Goal: Task Accomplishment & Management: Manage account settings

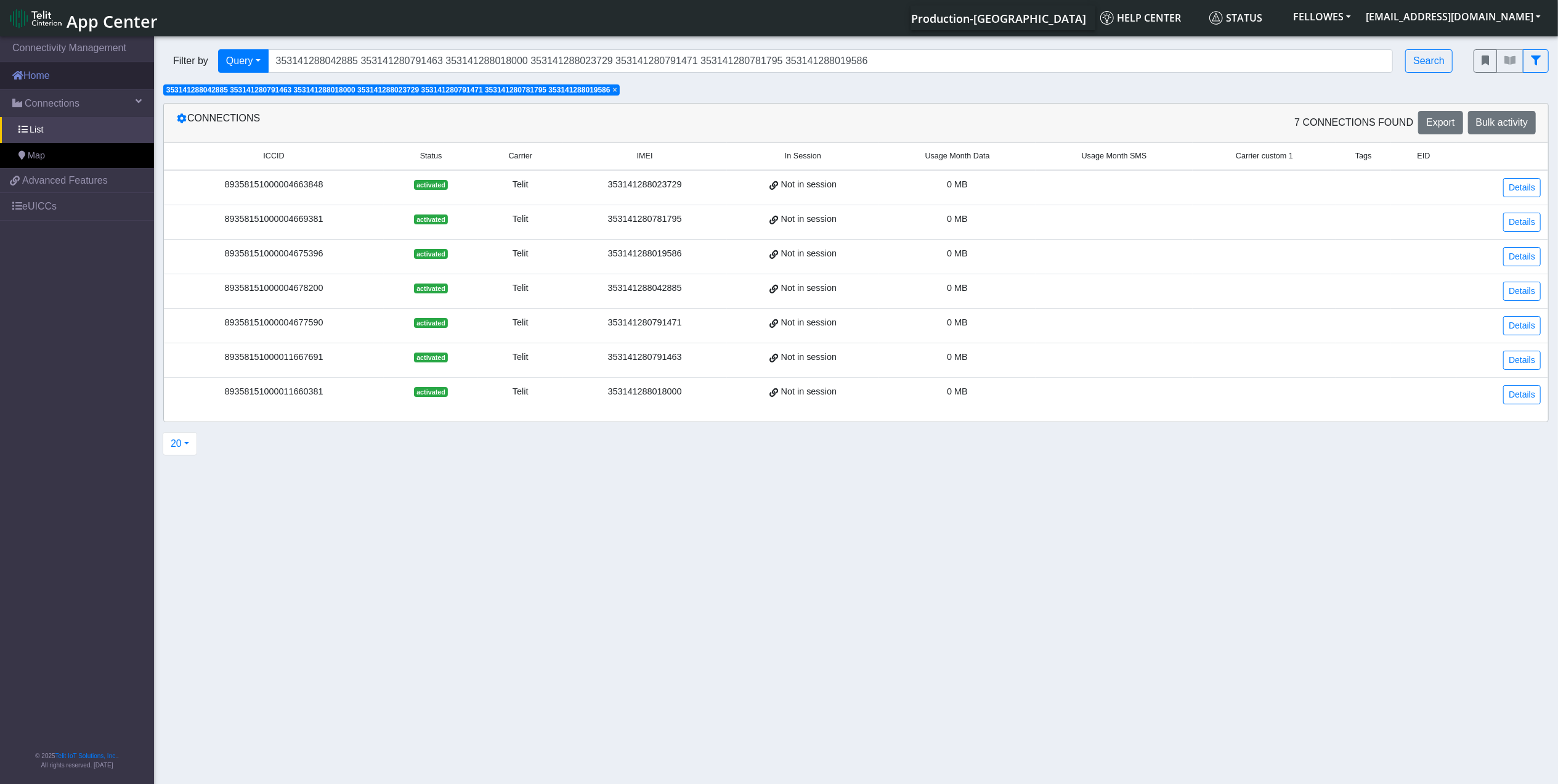
click at [64, 77] on link "Home" at bounding box center [77, 75] width 154 height 27
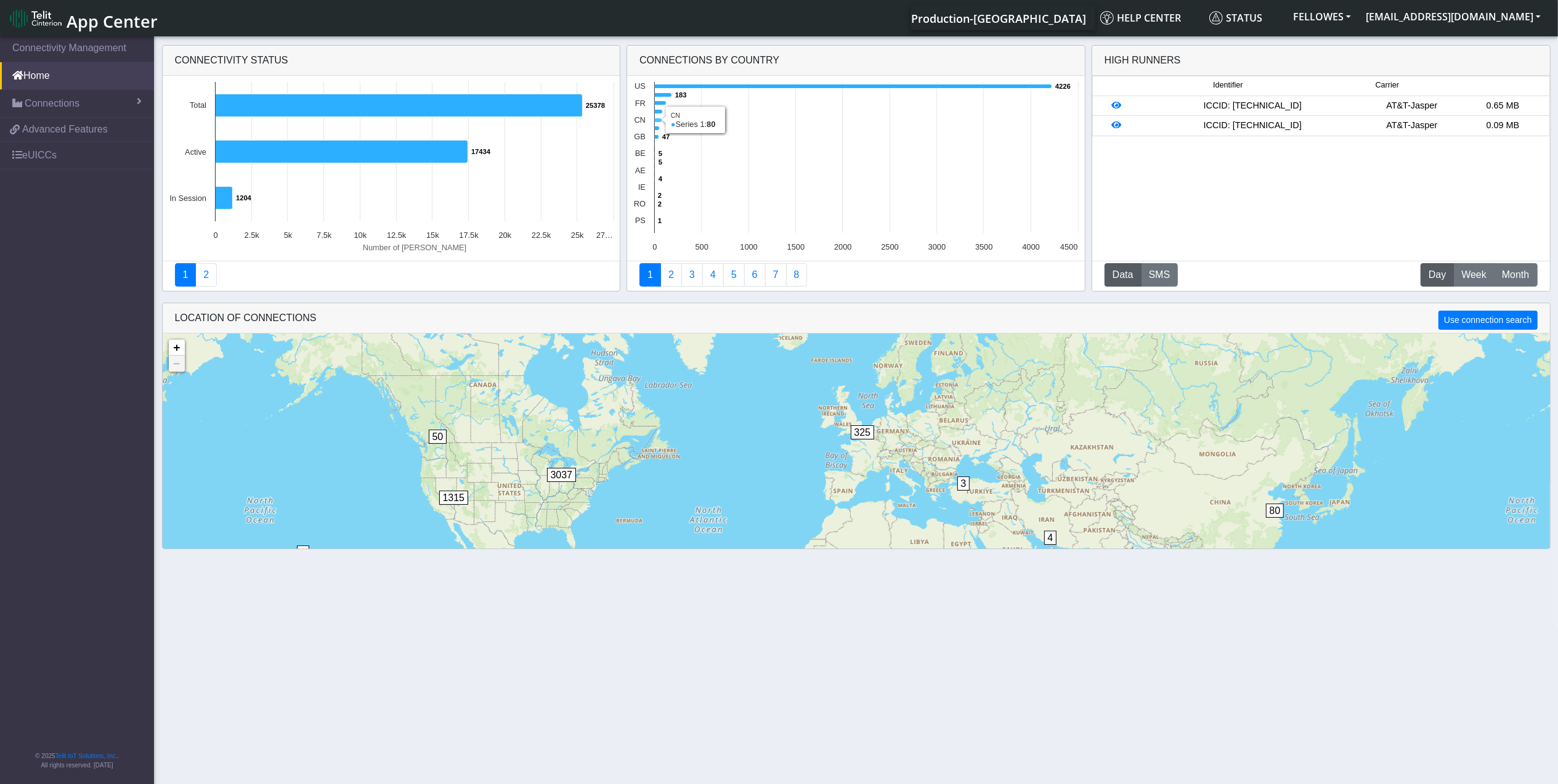
click at [656, 120] on icon at bounding box center [658, 120] width 8 height 4
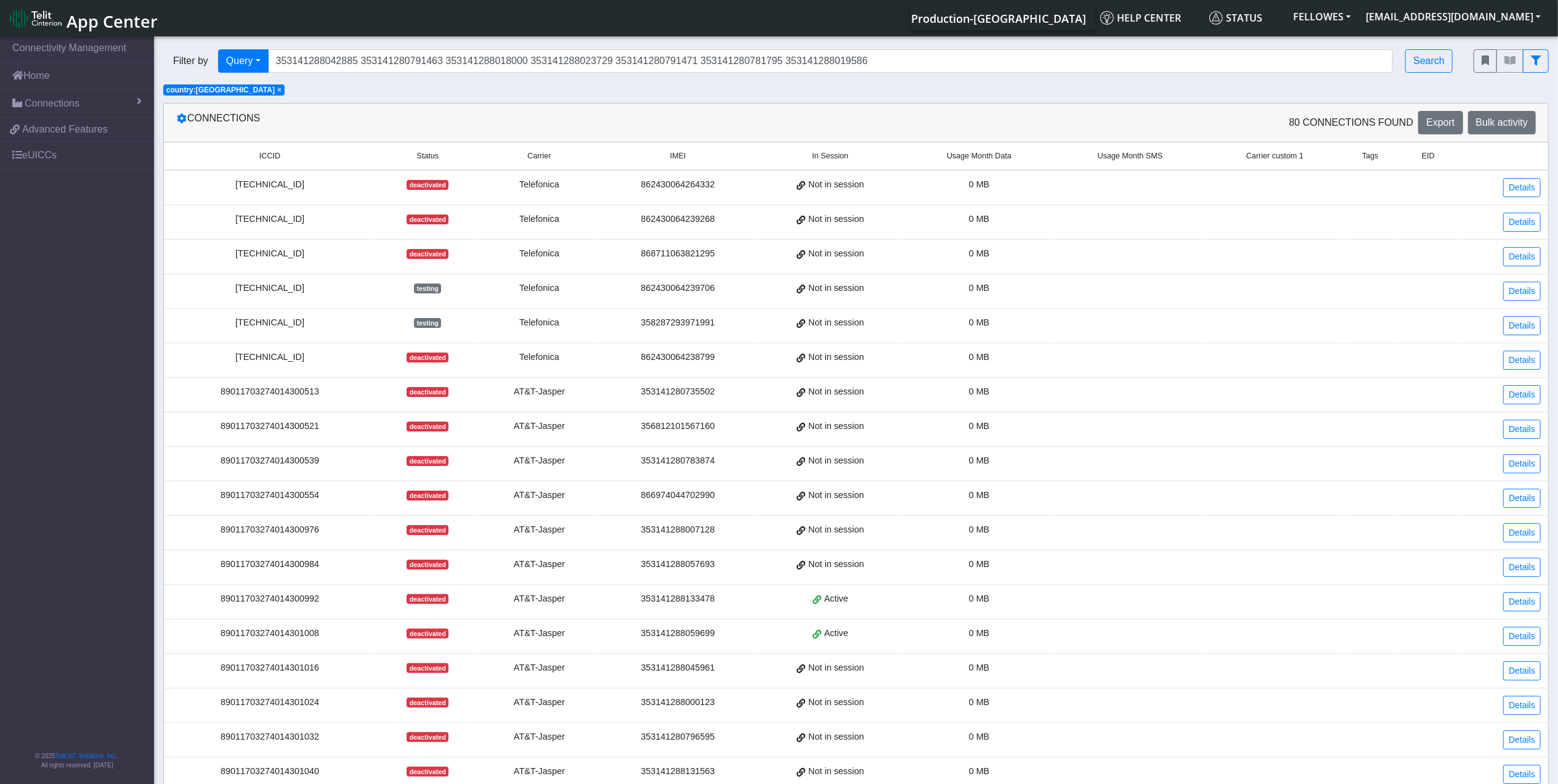
click at [973, 158] on span "Usage Month Data" at bounding box center [979, 156] width 64 height 12
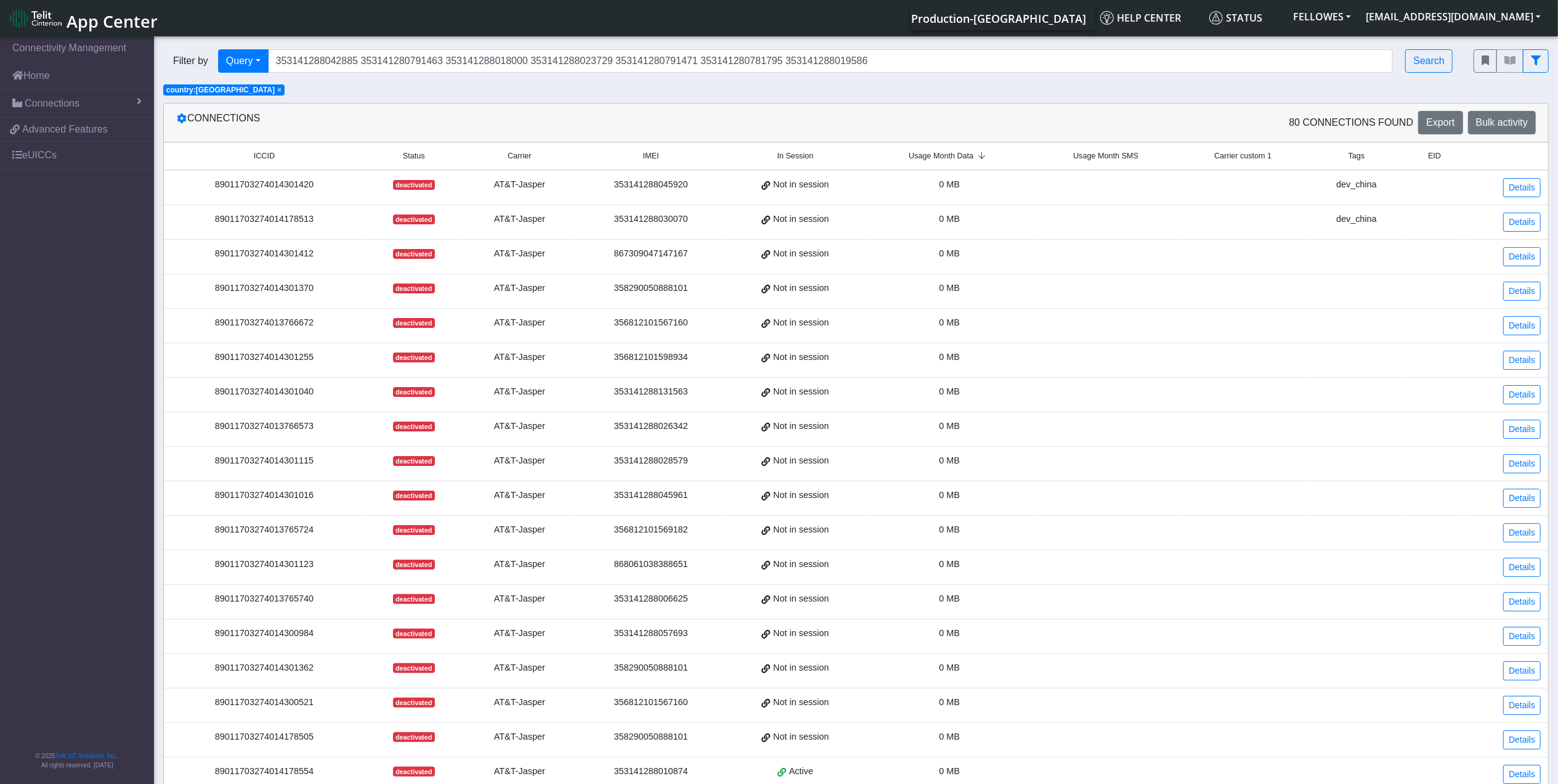
click at [947, 158] on span "Usage Month Data" at bounding box center [941, 156] width 64 height 12
click at [942, 157] on span "Usage Month Data" at bounding box center [941, 156] width 64 height 12
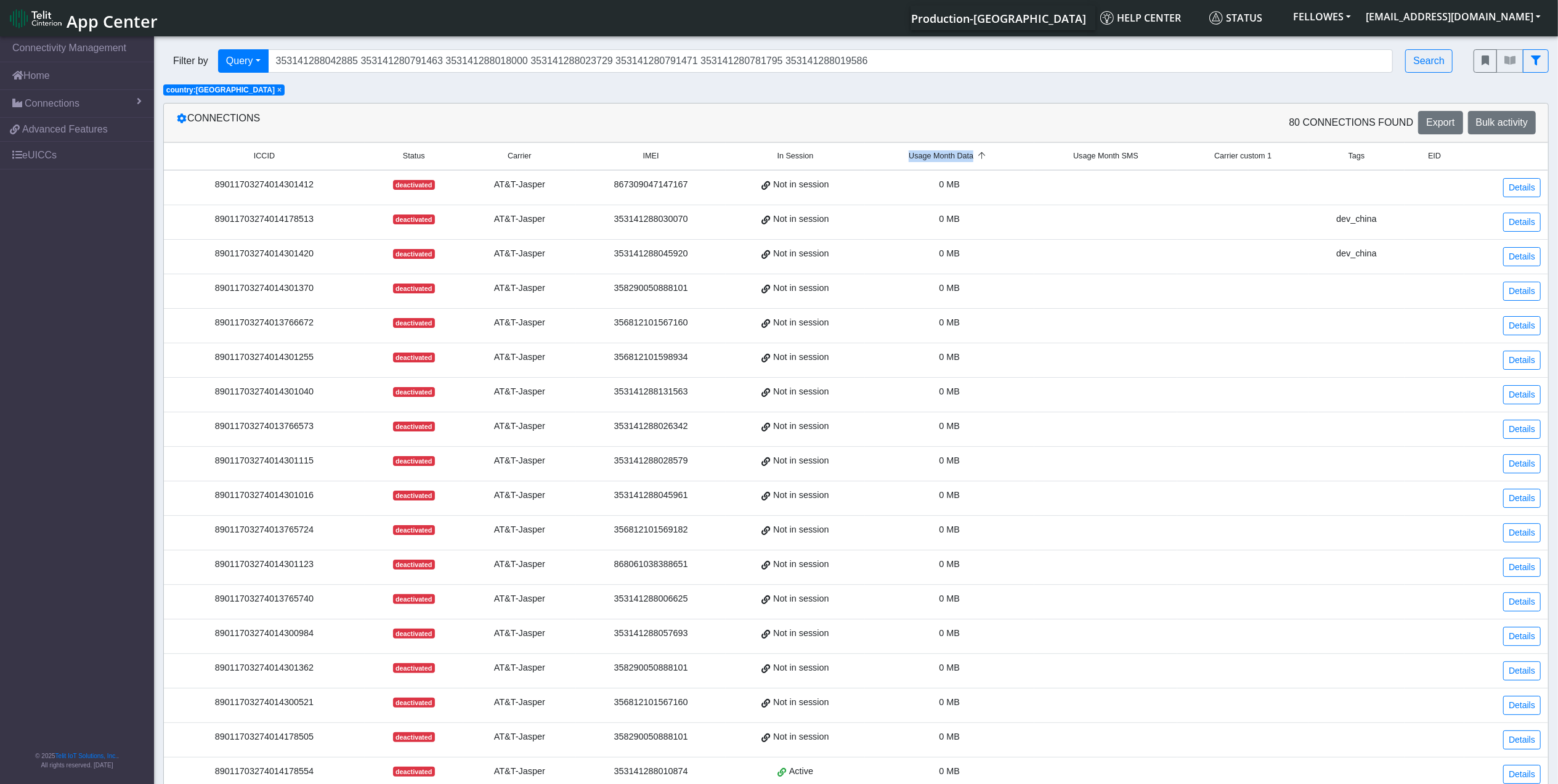
click at [942, 157] on span "Usage Month Data" at bounding box center [941, 156] width 64 height 12
drag, startPoint x: 1036, startPoint y: 75, endPoint x: 801, endPoint y: 60, distance: 235.5
click at [740, 59] on div "Filter by Query Query In Session Not connected Tags Country Operator 3531412880…" at bounding box center [809, 61] width 1310 height 42
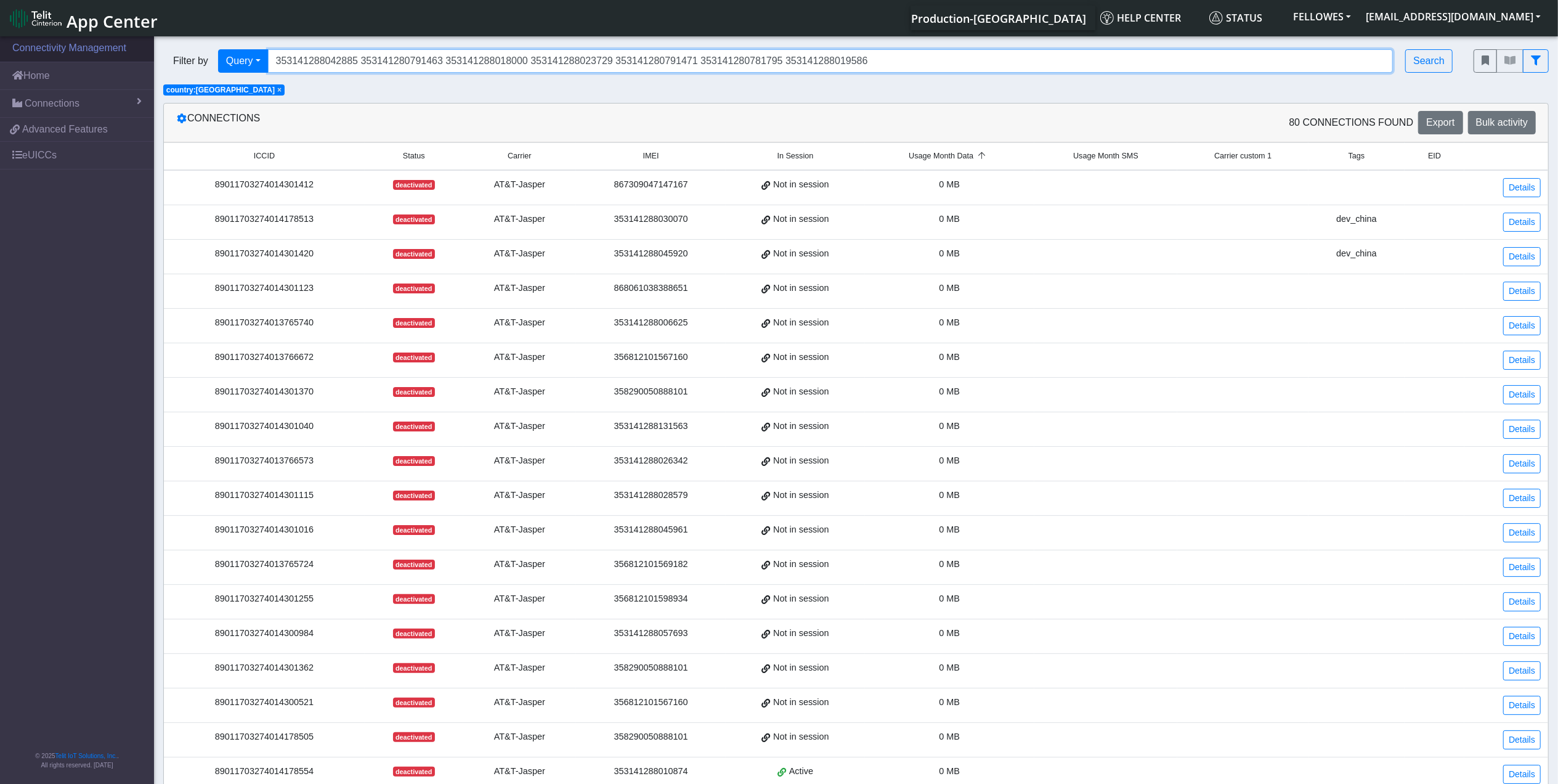
drag, startPoint x: 860, startPoint y: 60, endPoint x: 67, endPoint y: 60, distance: 793.0
click at [67, 60] on section "Connectivity Management Home Connections List Map a4f264c7f05e804565b2cb3783bce…" at bounding box center [779, 478] width 1558 height 890
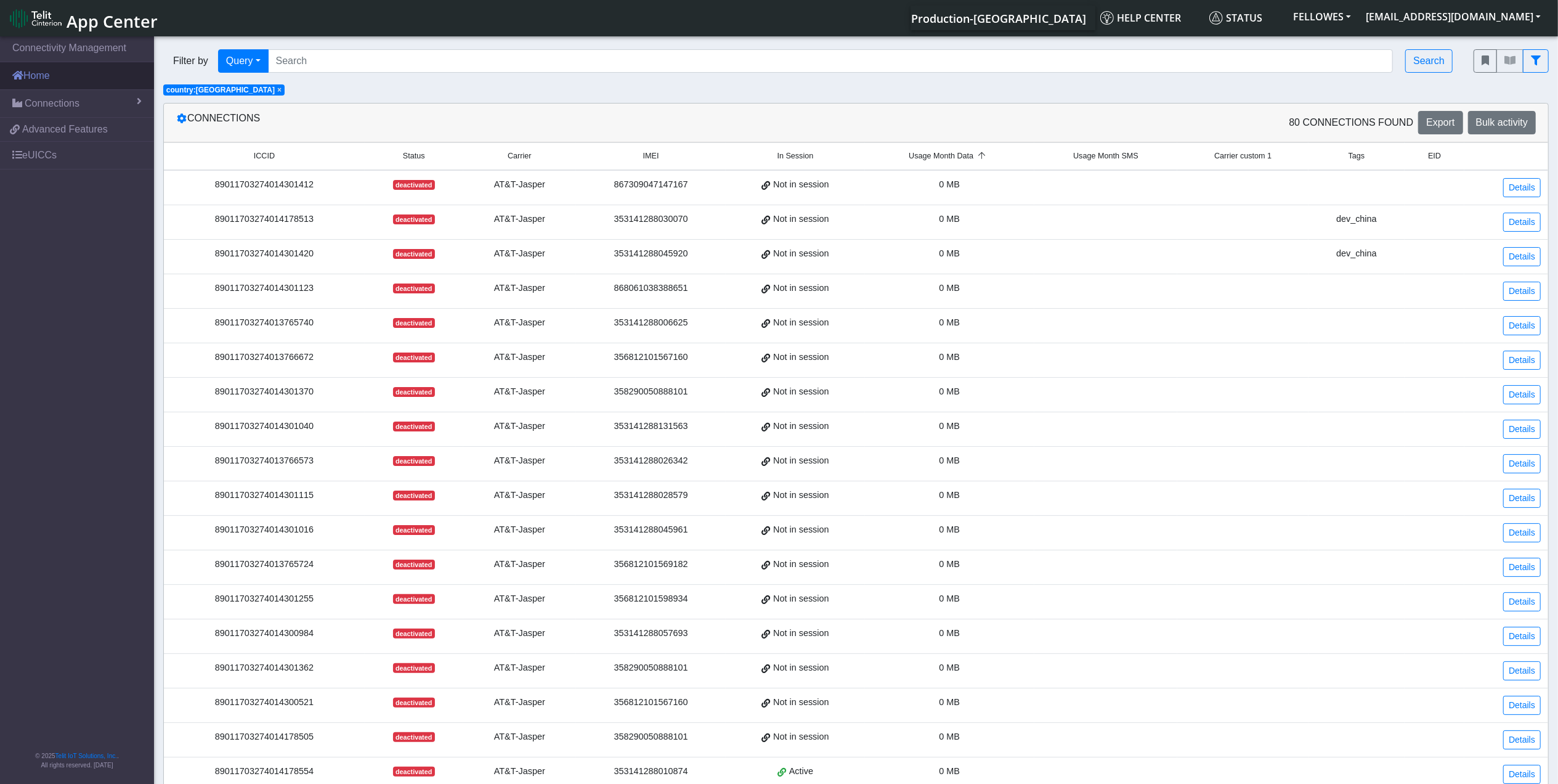
click at [89, 81] on link "Home" at bounding box center [77, 75] width 154 height 27
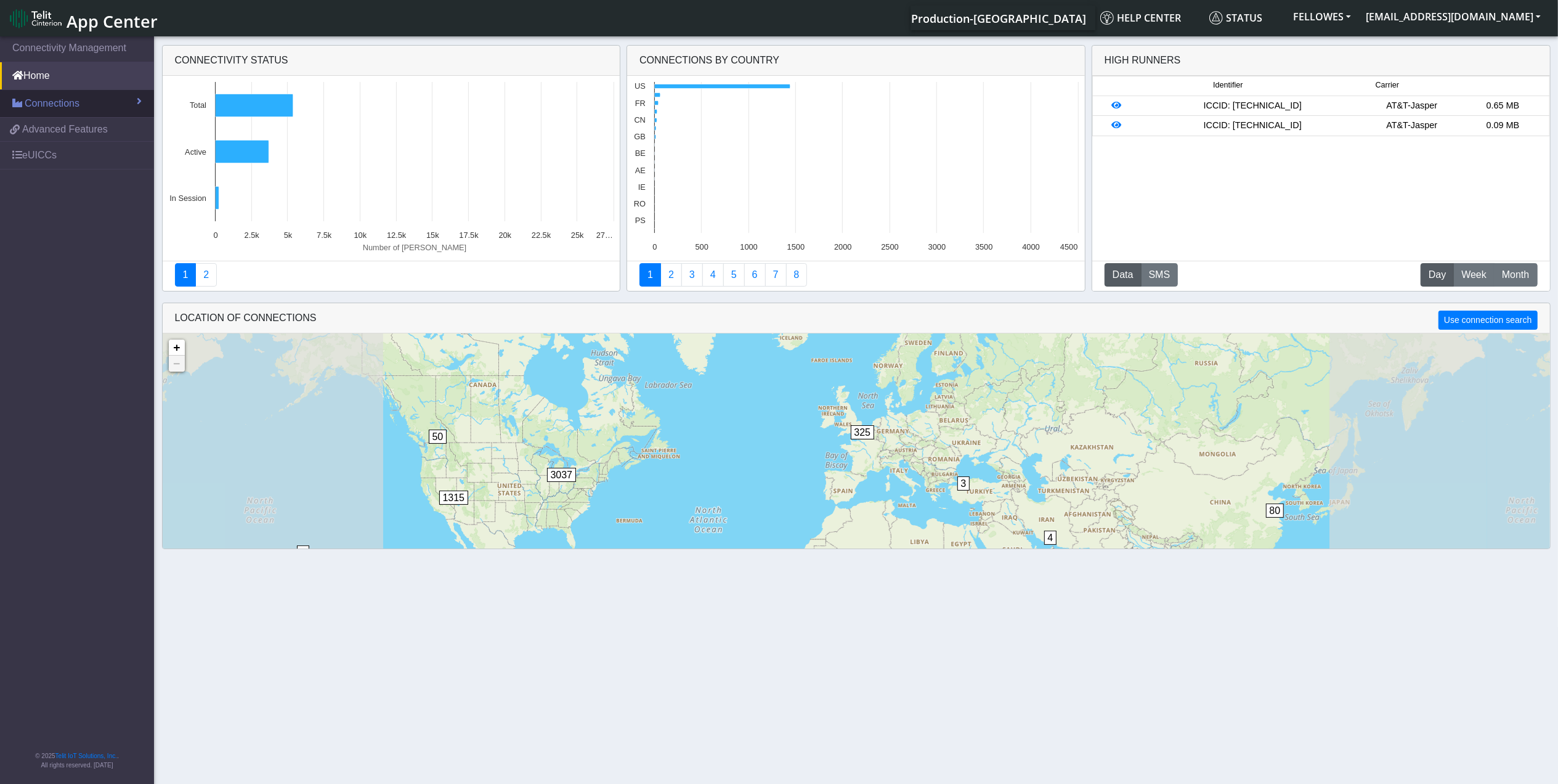
click at [106, 104] on link "Connections" at bounding box center [77, 103] width 154 height 27
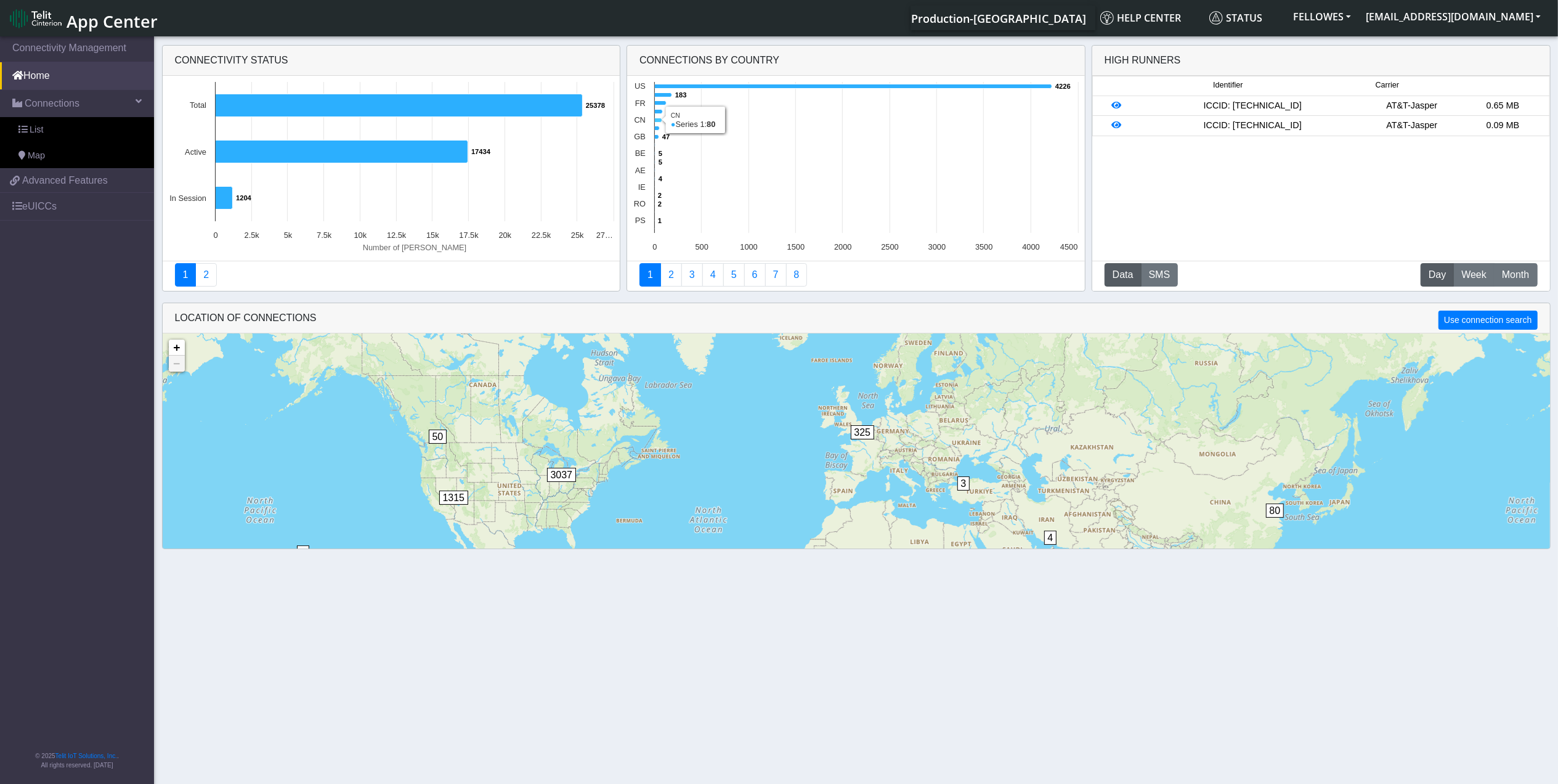
click at [662, 121] on icon at bounding box center [658, 120] width 8 height 4
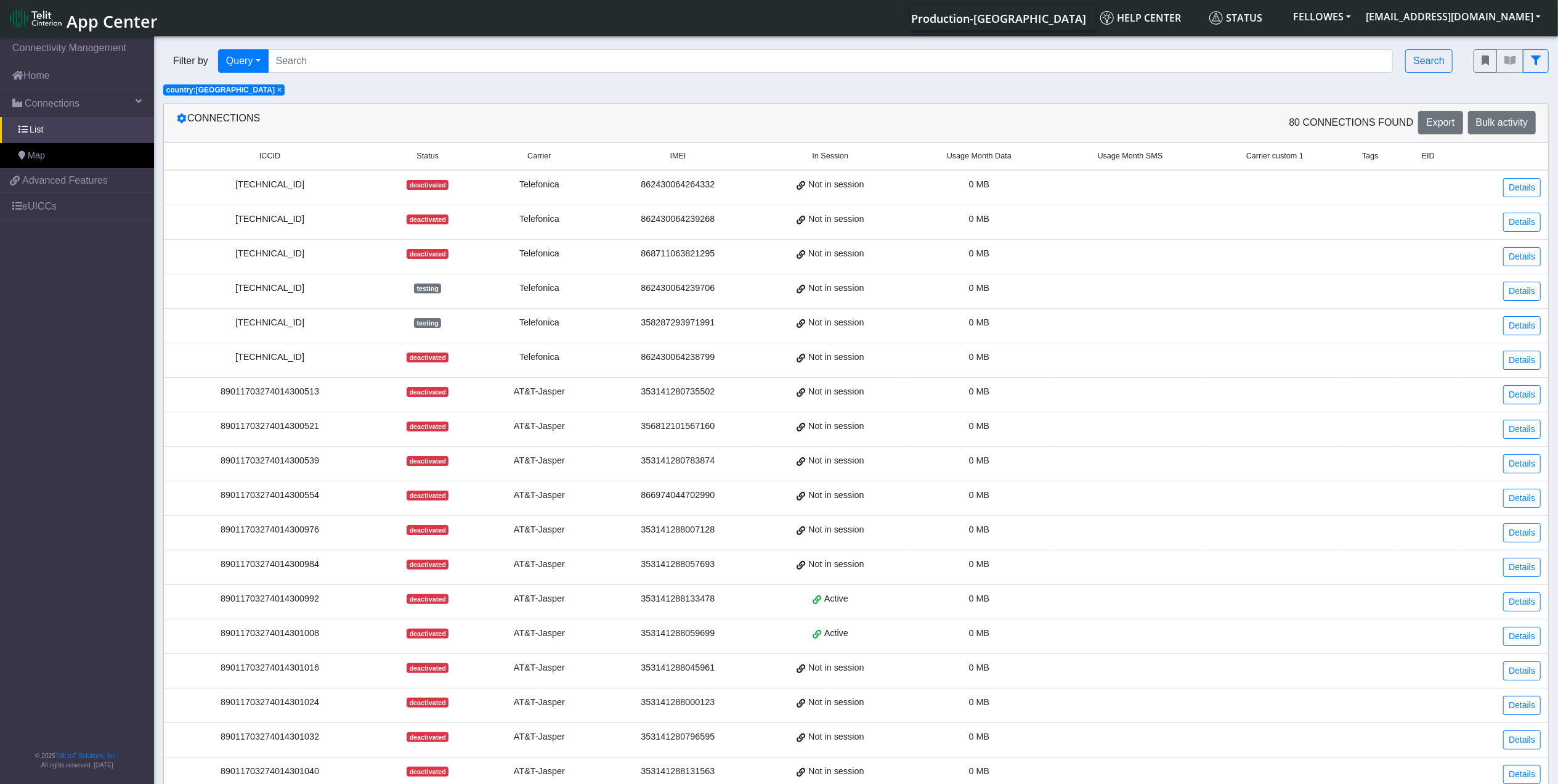
click at [967, 157] on span "Usage Month Data" at bounding box center [979, 156] width 64 height 12
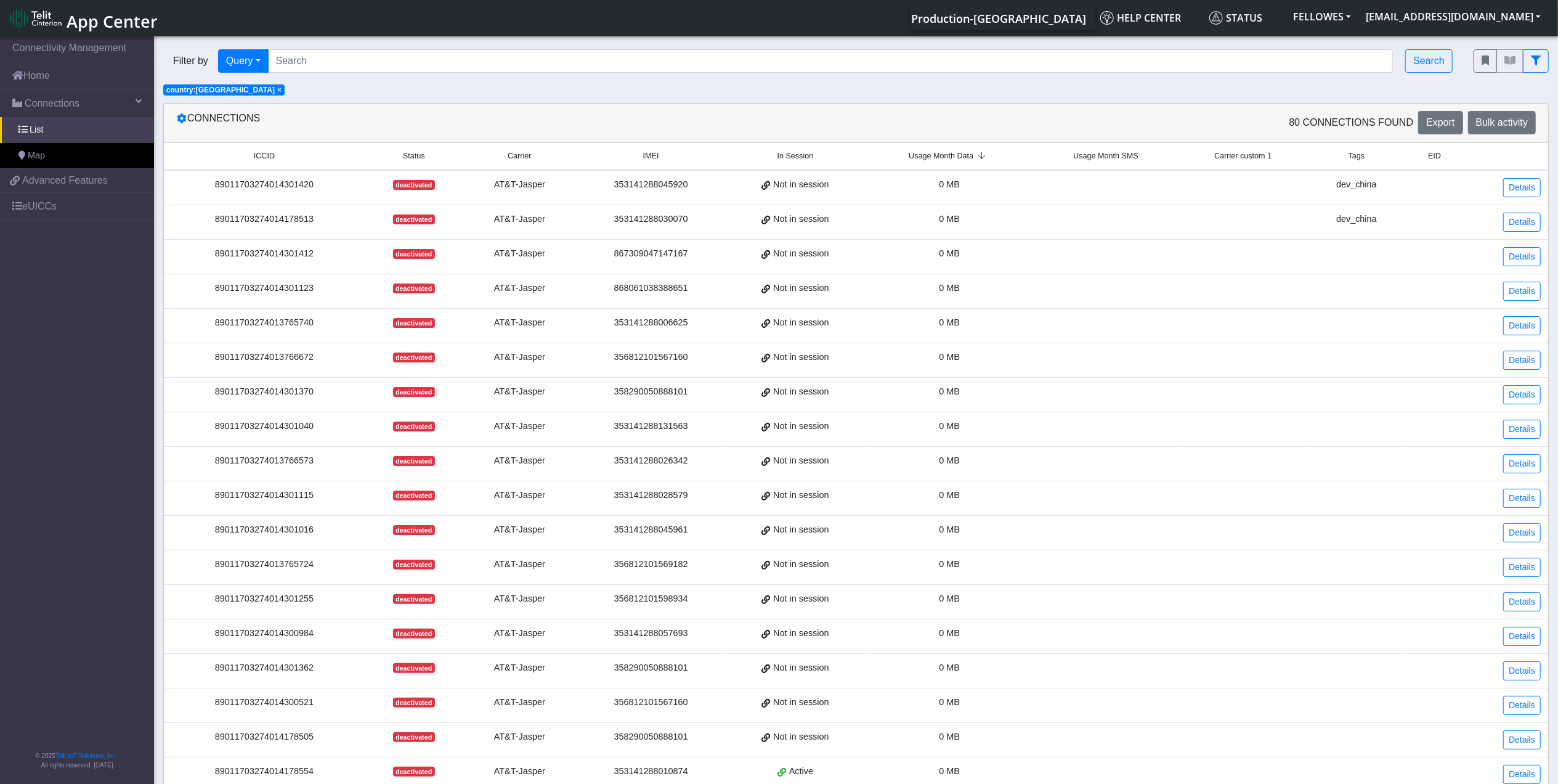
click at [932, 160] on span "Usage Month Data" at bounding box center [941, 156] width 64 height 12
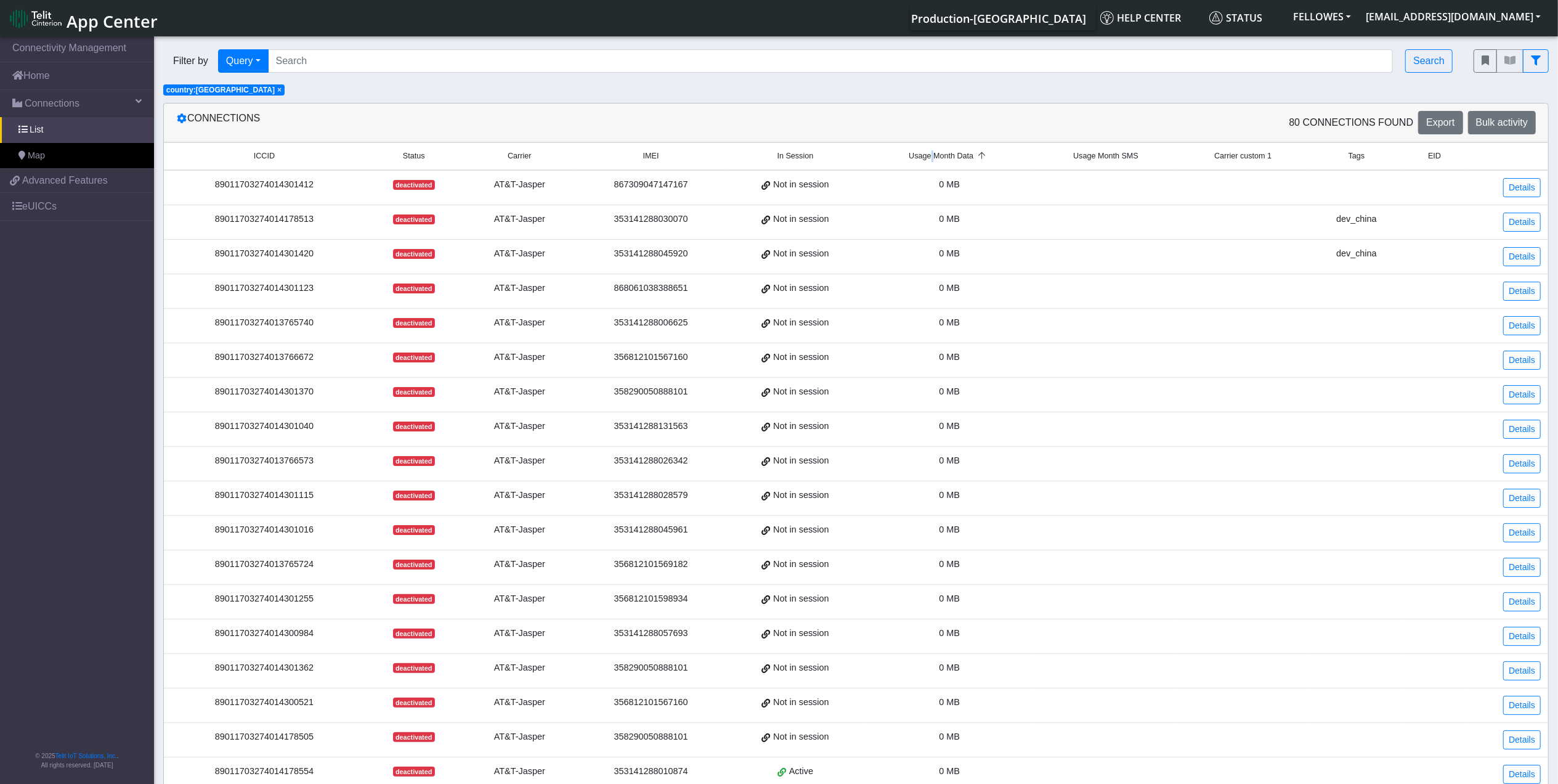
click at [932, 160] on span "Usage Month Data" at bounding box center [941, 156] width 64 height 12
click at [277, 91] on span "×" at bounding box center [279, 90] width 4 height 8
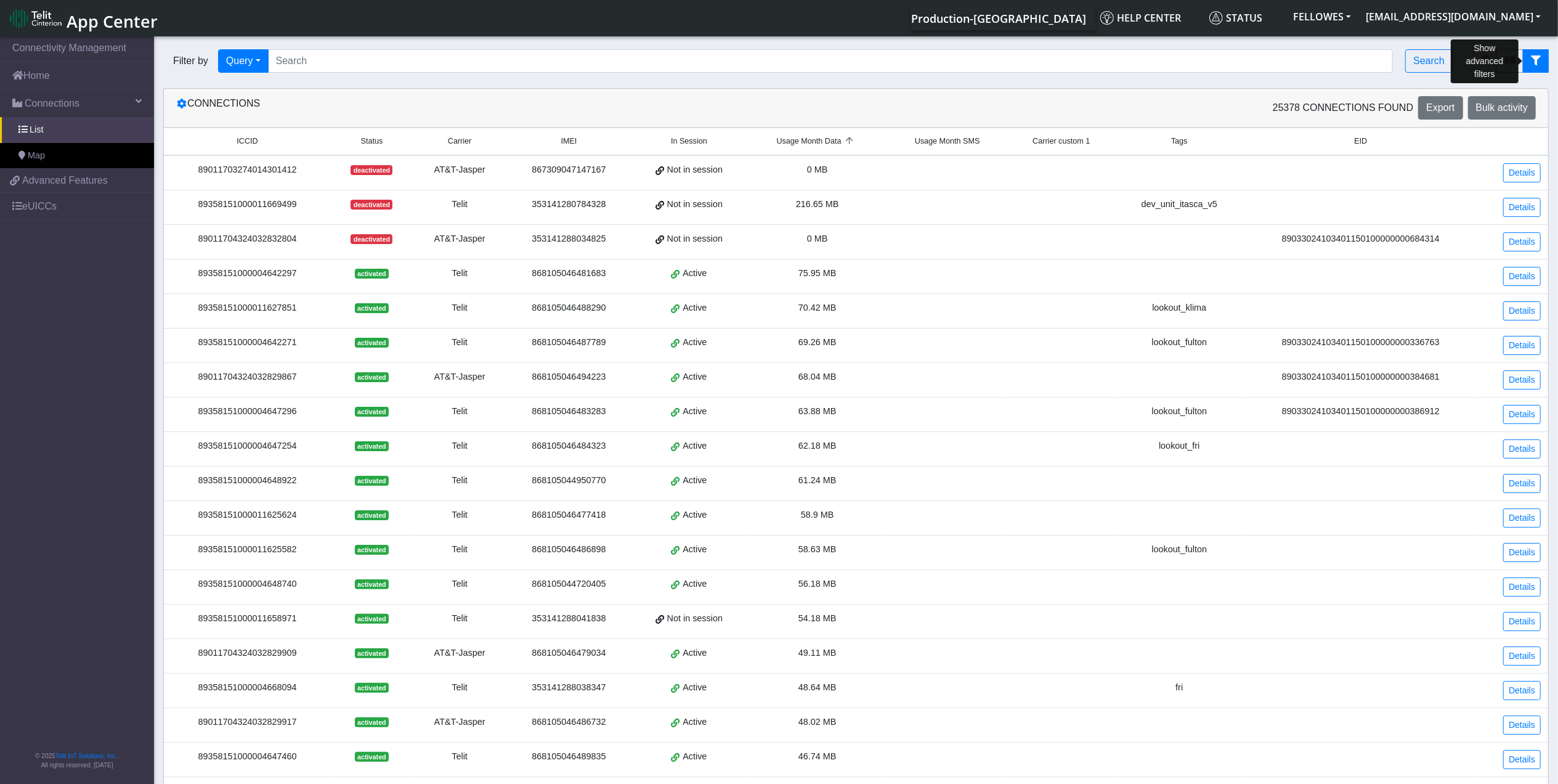
click at [1538, 65] on icon "fitlers menu" at bounding box center [1536, 60] width 10 height 10
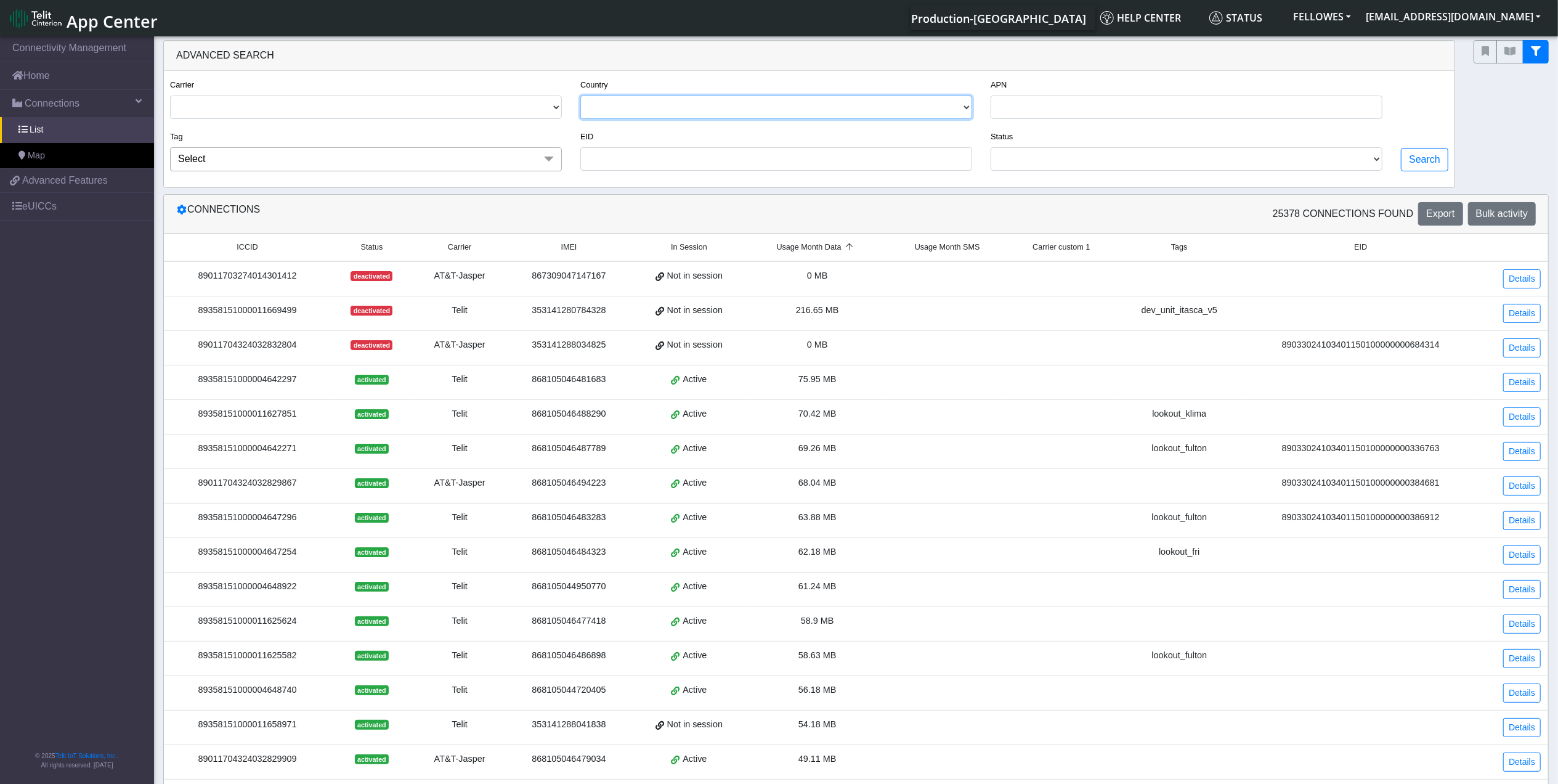
click at [713, 104] on select "[GEOGRAPHIC_DATA] [GEOGRAPHIC_DATA] [GEOGRAPHIC_DATA] [GEOGRAPHIC_DATA] [GEOGRA…" at bounding box center [776, 107] width 392 height 23
select select "ca"
click at [580, 96] on select "[GEOGRAPHIC_DATA] [GEOGRAPHIC_DATA] [GEOGRAPHIC_DATA] [GEOGRAPHIC_DATA] [GEOGRA…" at bounding box center [776, 107] width 392 height 23
click at [1423, 156] on button "Search" at bounding box center [1425, 160] width 48 height 23
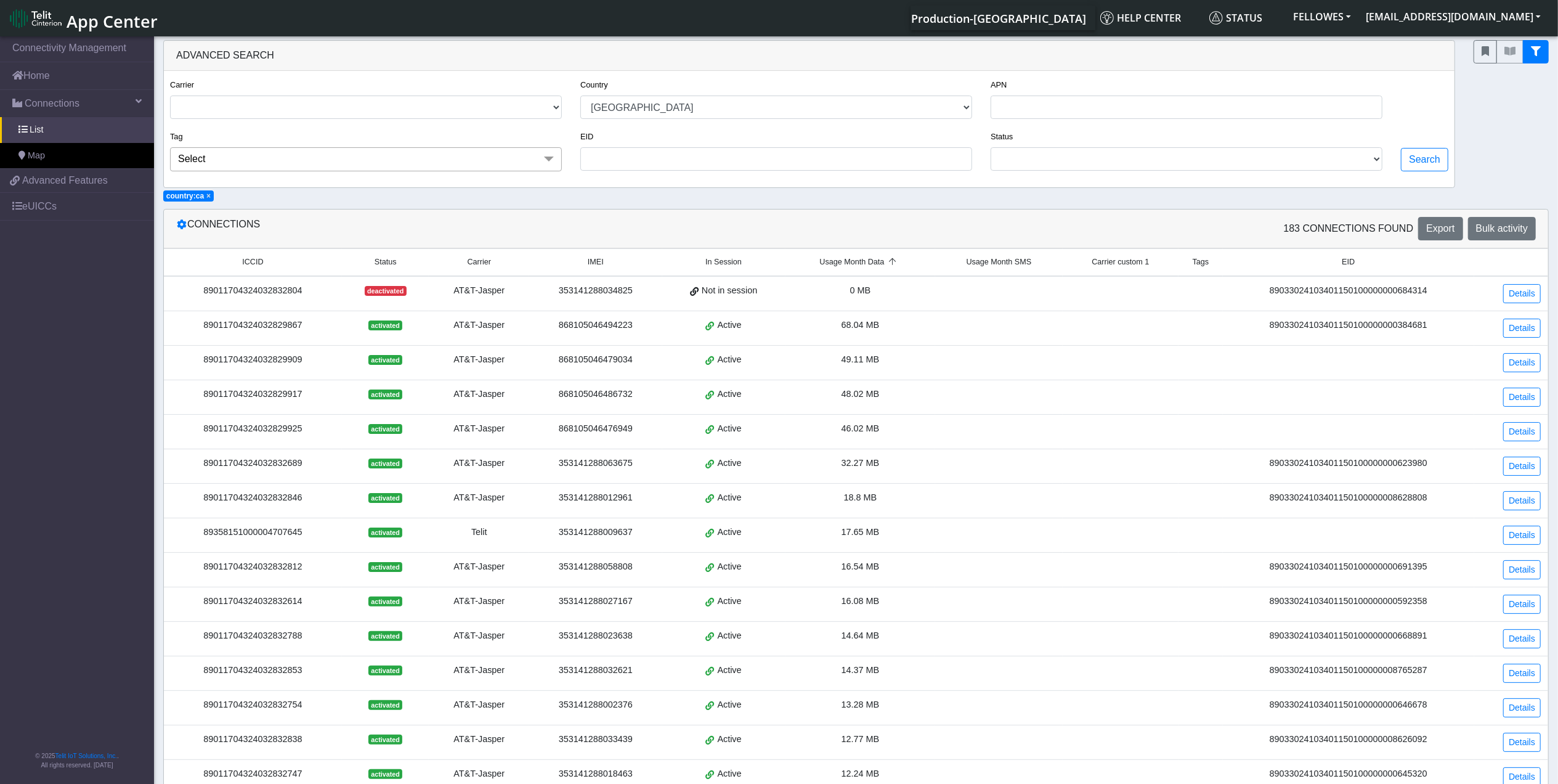
click at [851, 274] on th "Usage Month Data" at bounding box center [860, 261] width 150 height 27
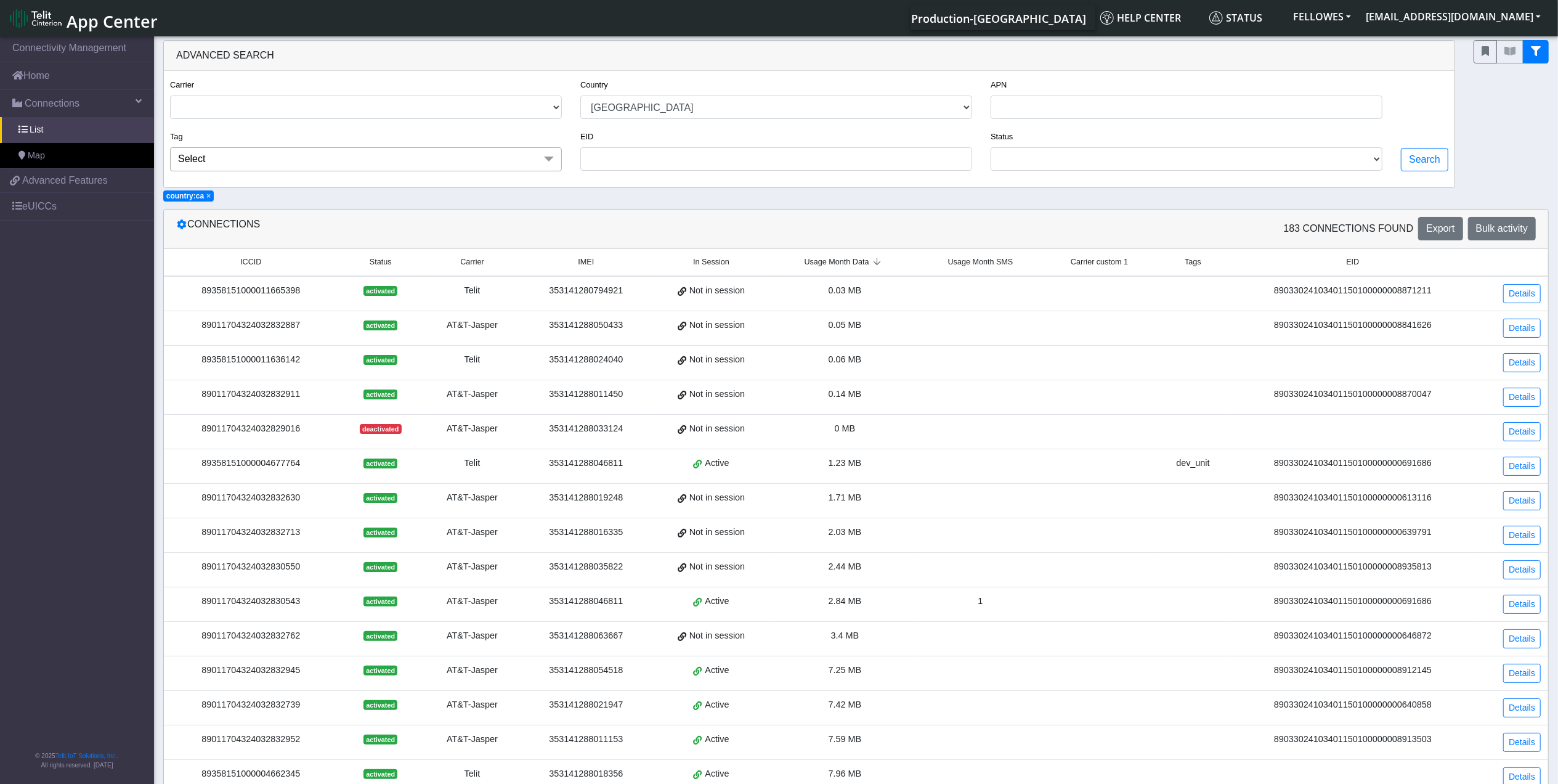
click at [856, 265] on span "Usage Month Data" at bounding box center [837, 262] width 64 height 12
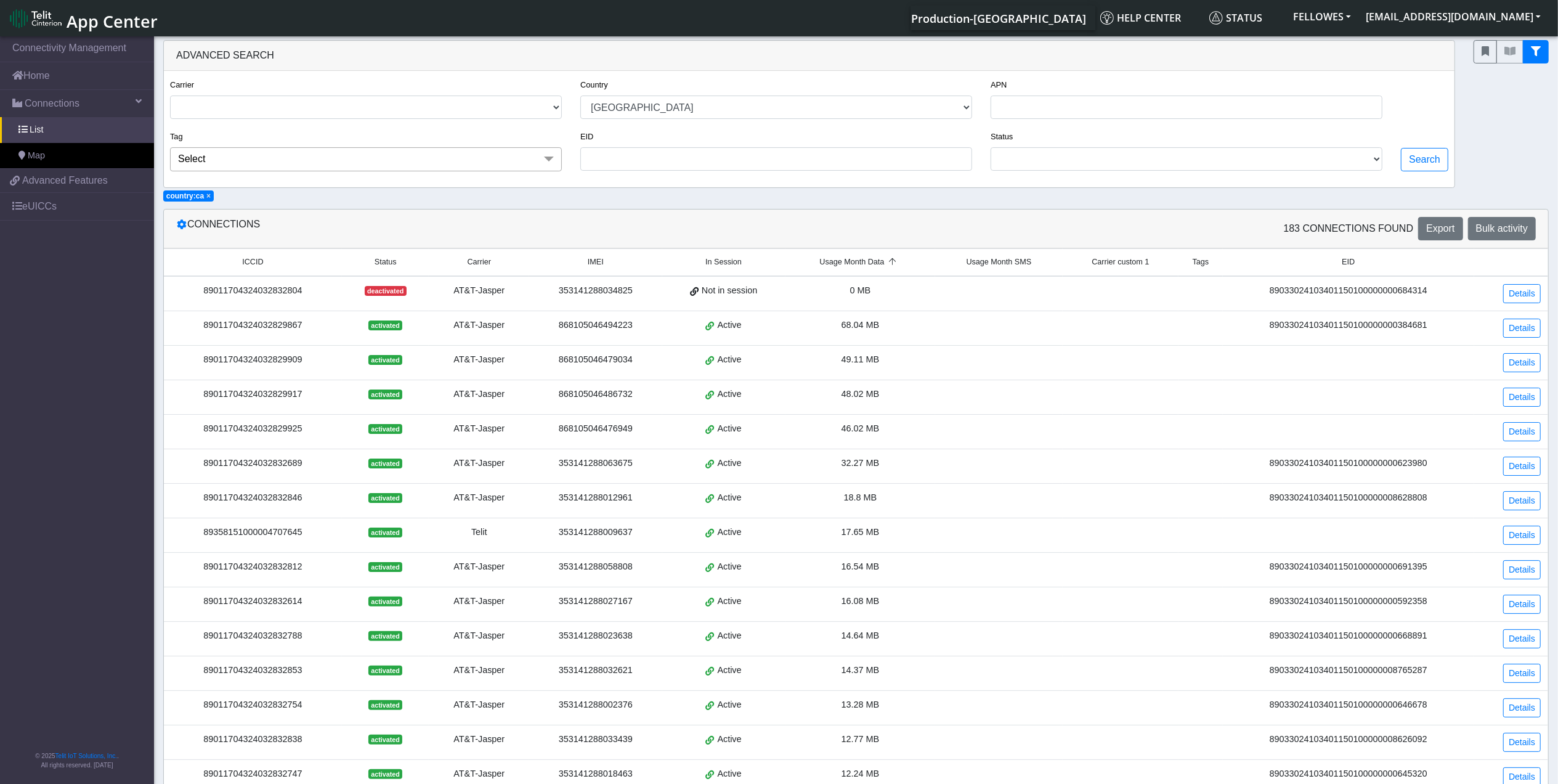
click at [854, 265] on span "Usage Month Data" at bounding box center [852, 262] width 64 height 12
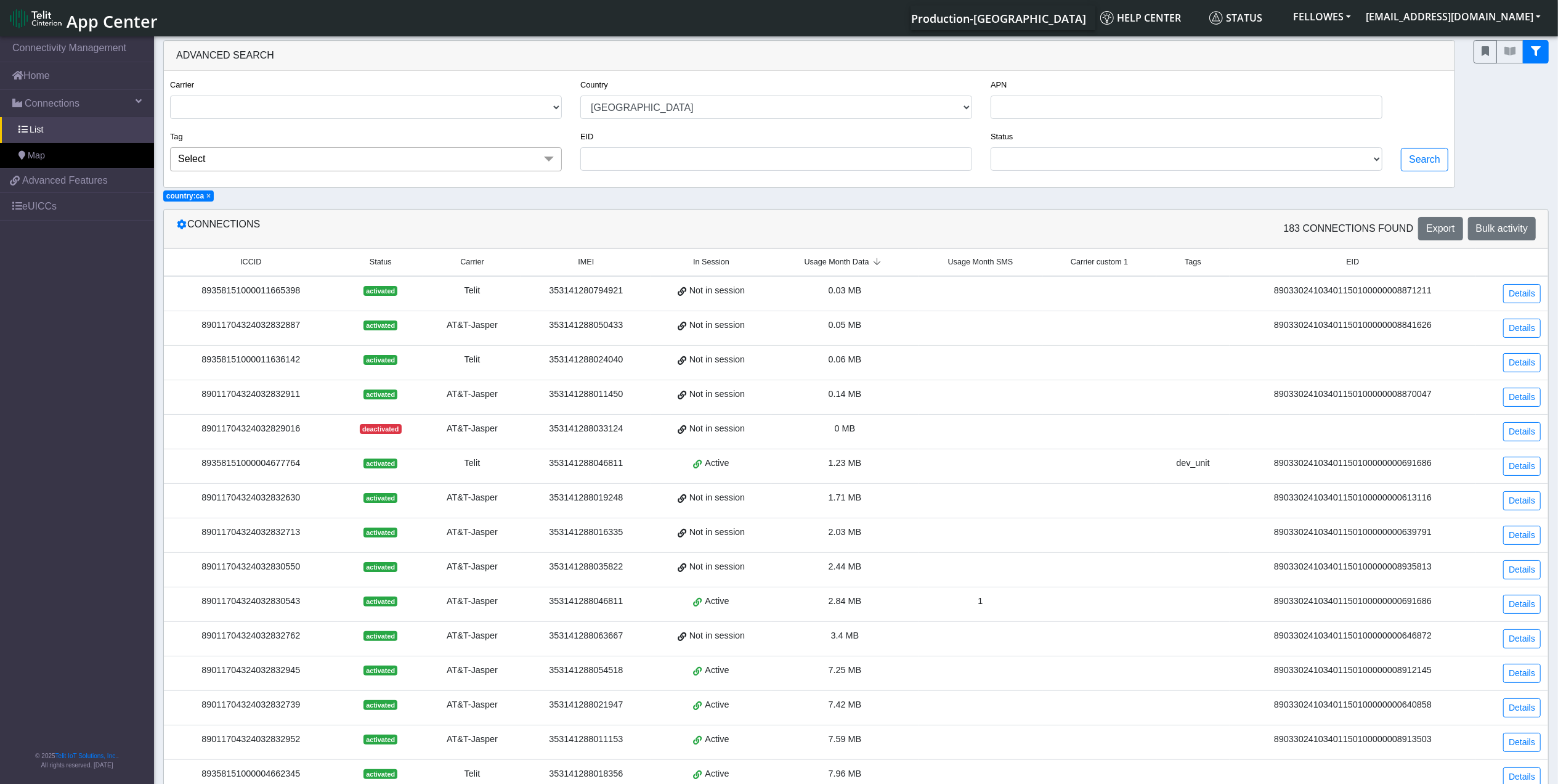
click at [854, 265] on span "Usage Month Data" at bounding box center [837, 262] width 64 height 12
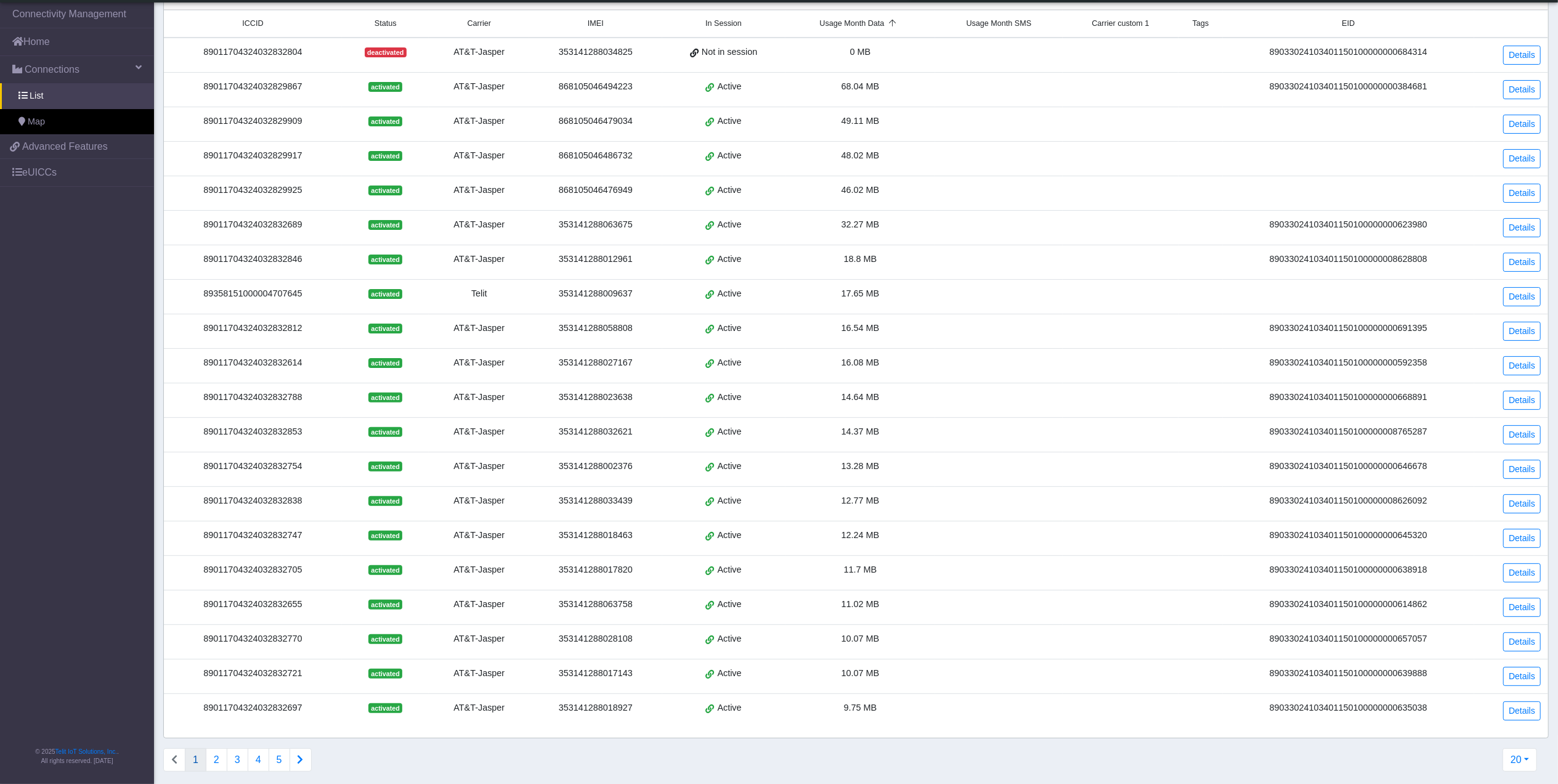
scroll to position [227, 0]
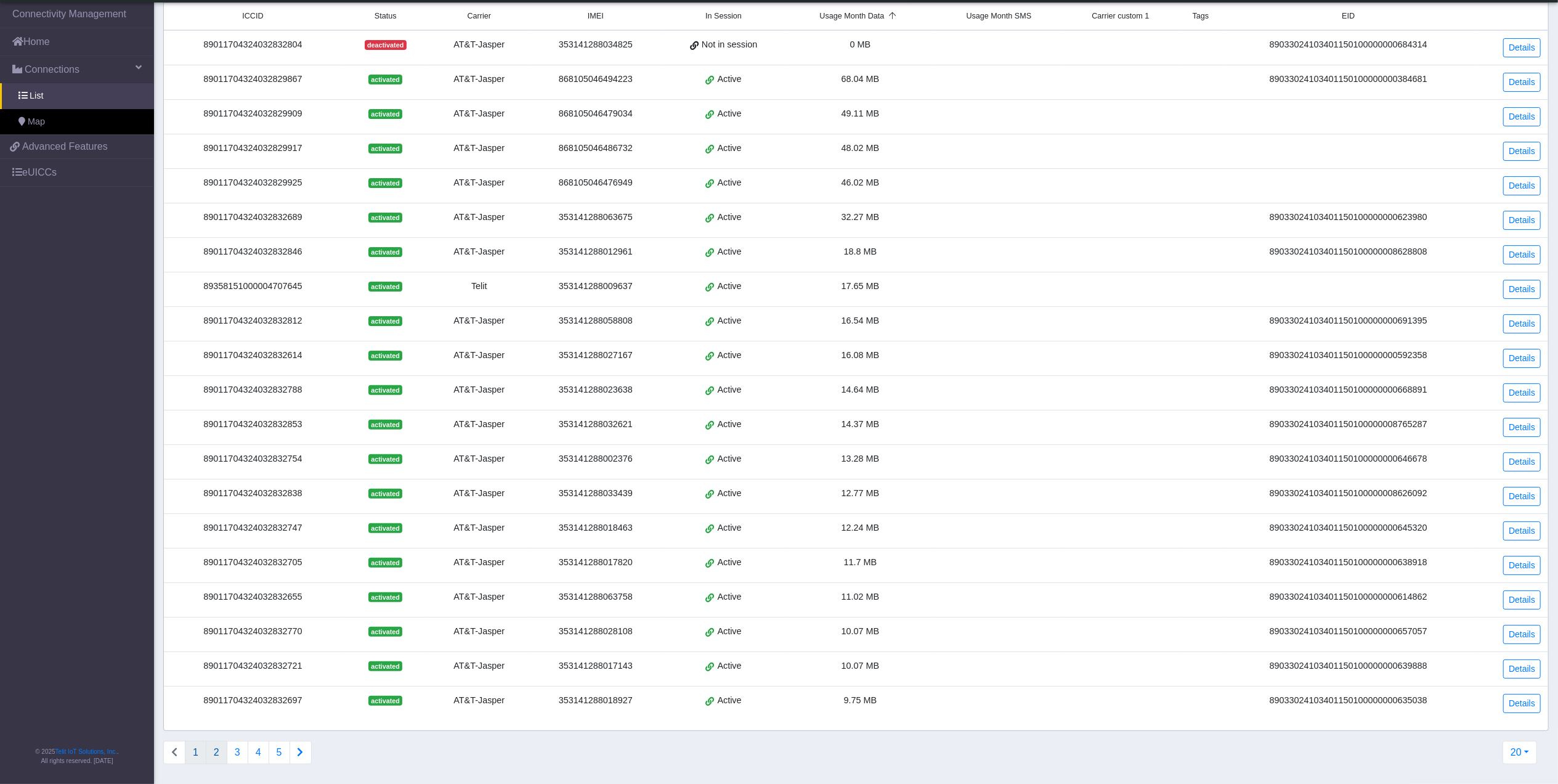
click at [215, 754] on button "2" at bounding box center [217, 752] width 22 height 23
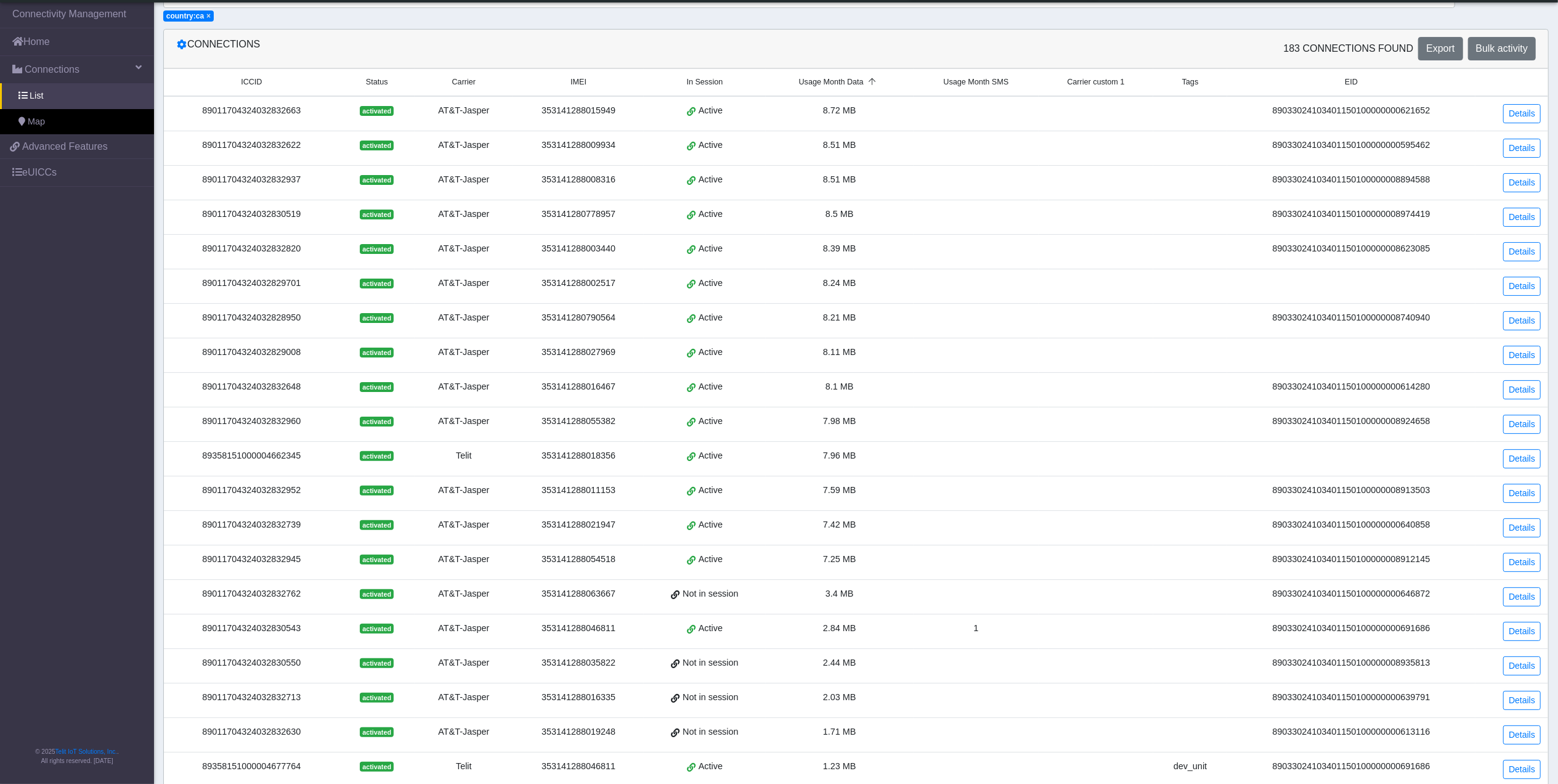
scroll to position [0, 0]
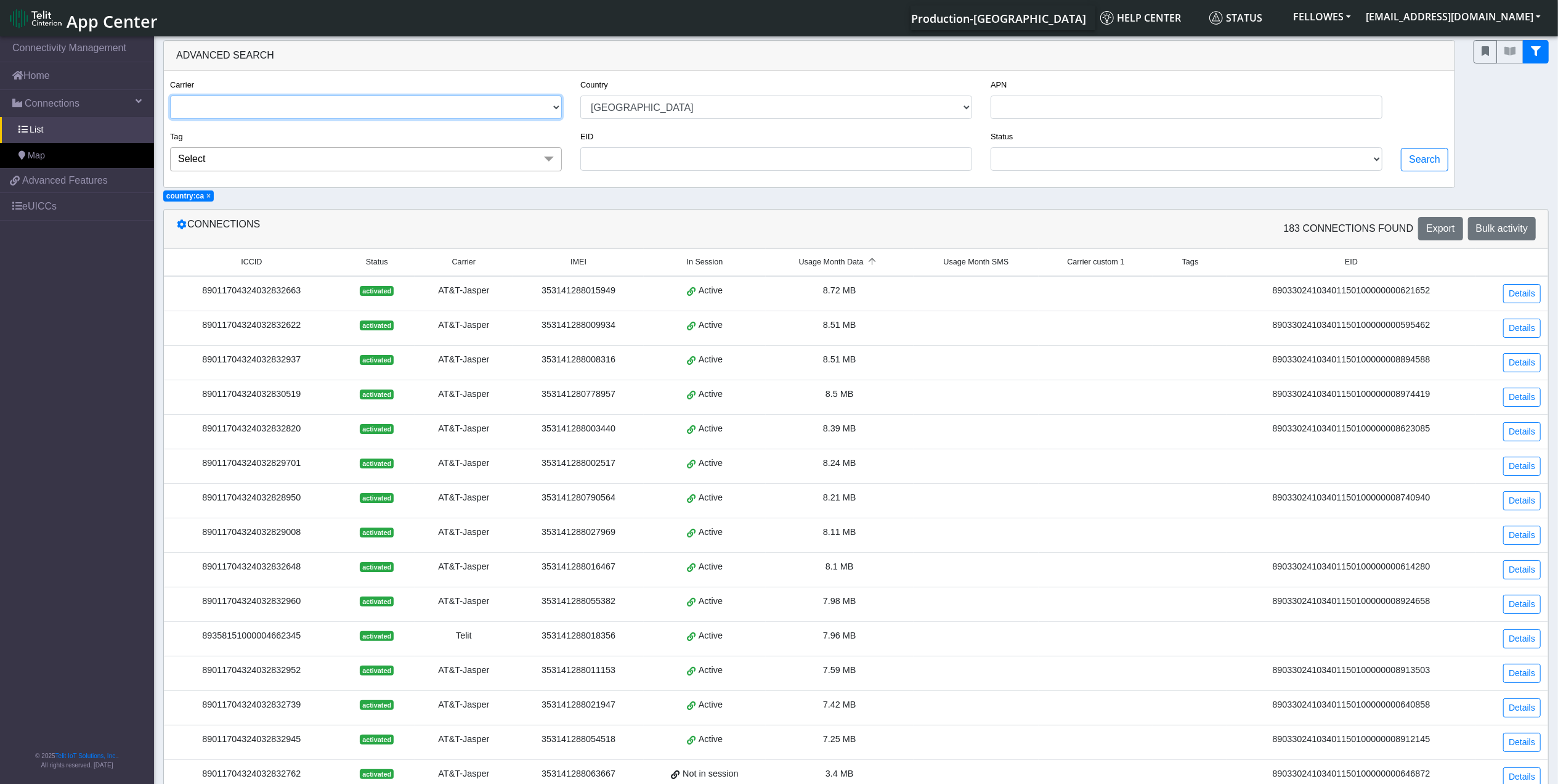
click at [250, 106] on select "TELIT AT&T-JASPER TELEFONICA" at bounding box center [366, 107] width 392 height 23
select select "telit"
click at [170, 96] on select "TELIT AT&T-JASPER TELEFONICA" at bounding box center [366, 107] width 392 height 23
click at [1430, 160] on button "Search" at bounding box center [1425, 160] width 48 height 23
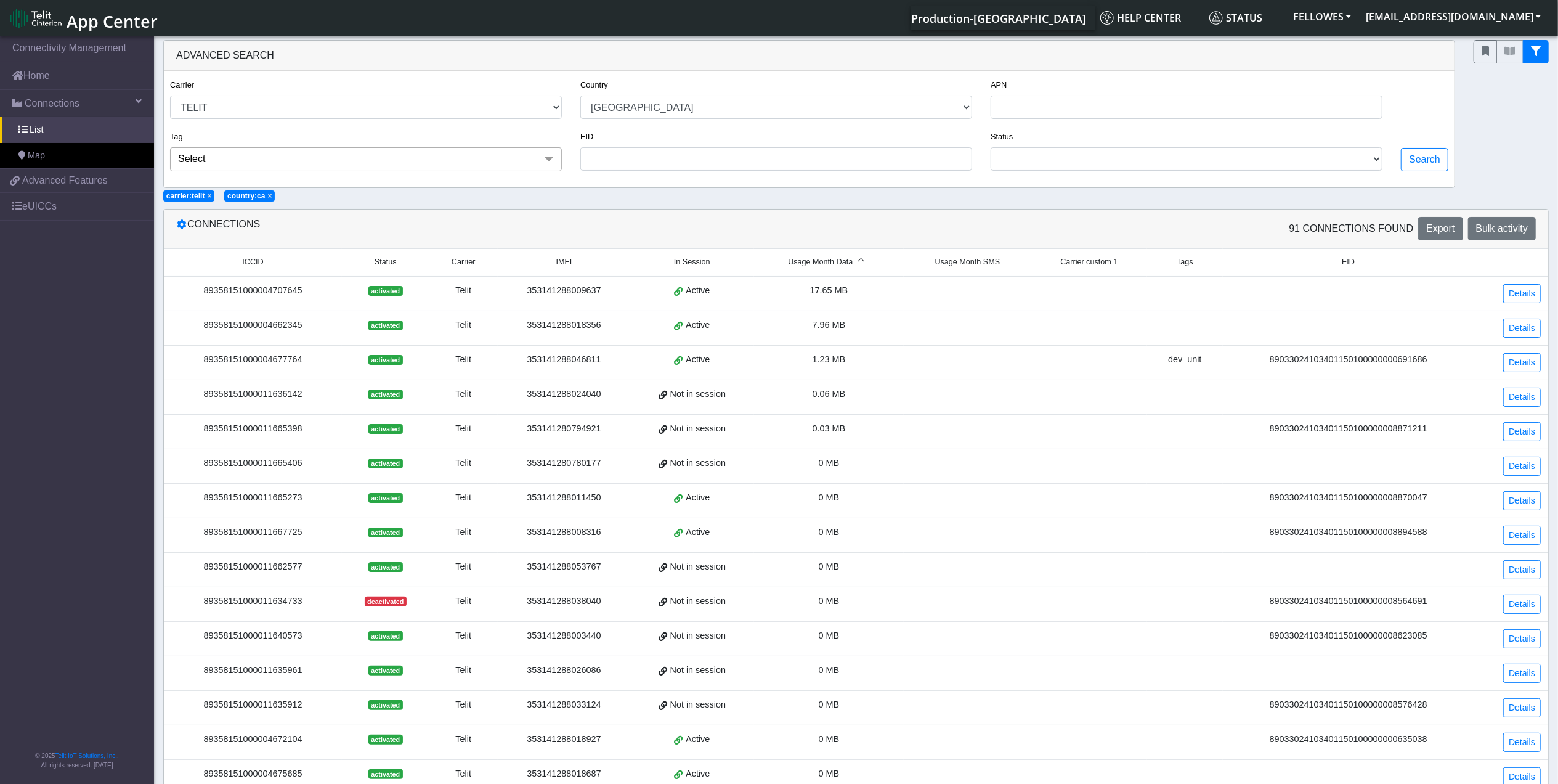
click at [1384, 364] on div "89033024103401150100000000691686" at bounding box center [1349, 359] width 236 height 13
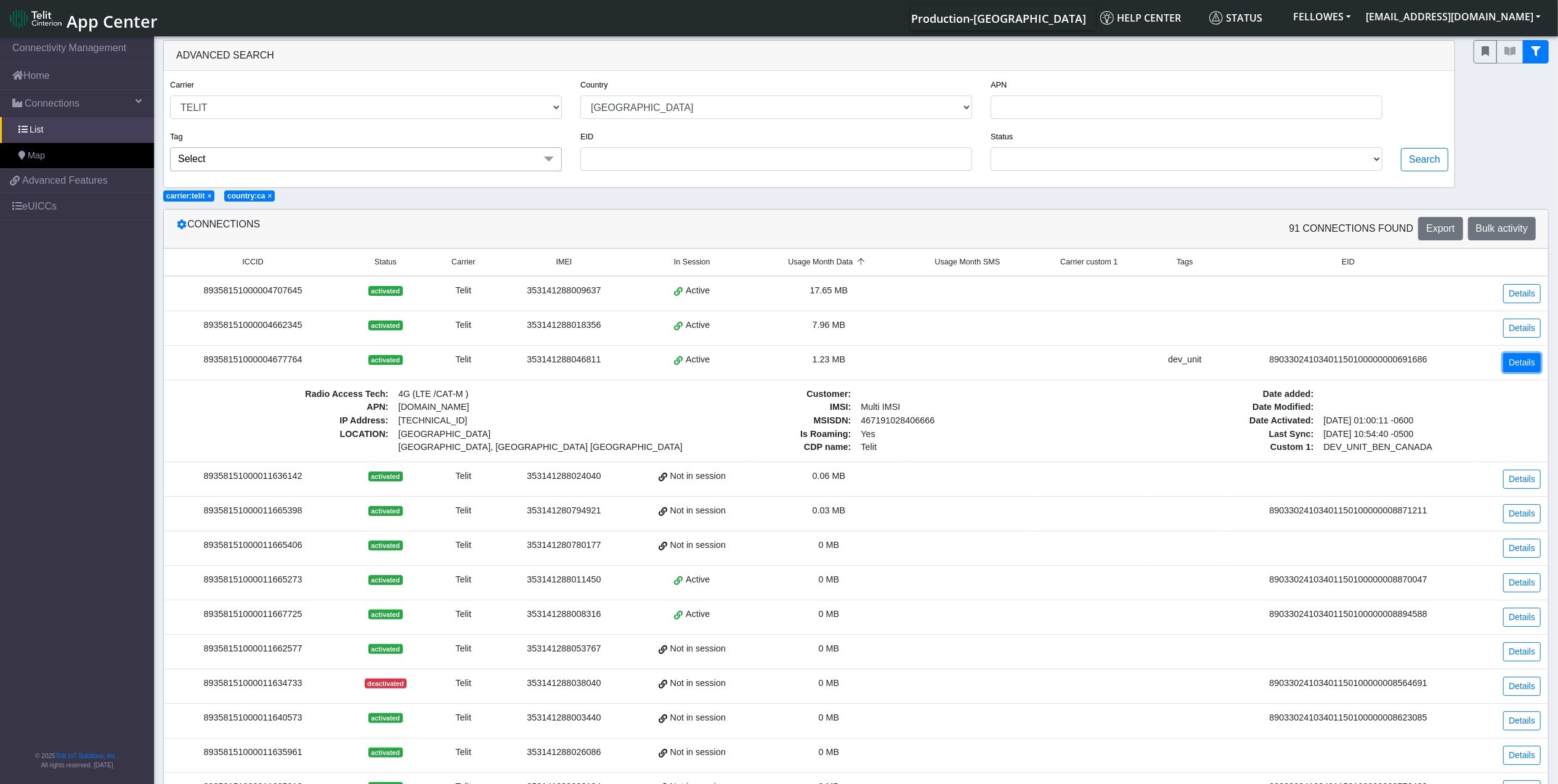
click at [1520, 369] on link "Details" at bounding box center [1522, 362] width 38 height 19
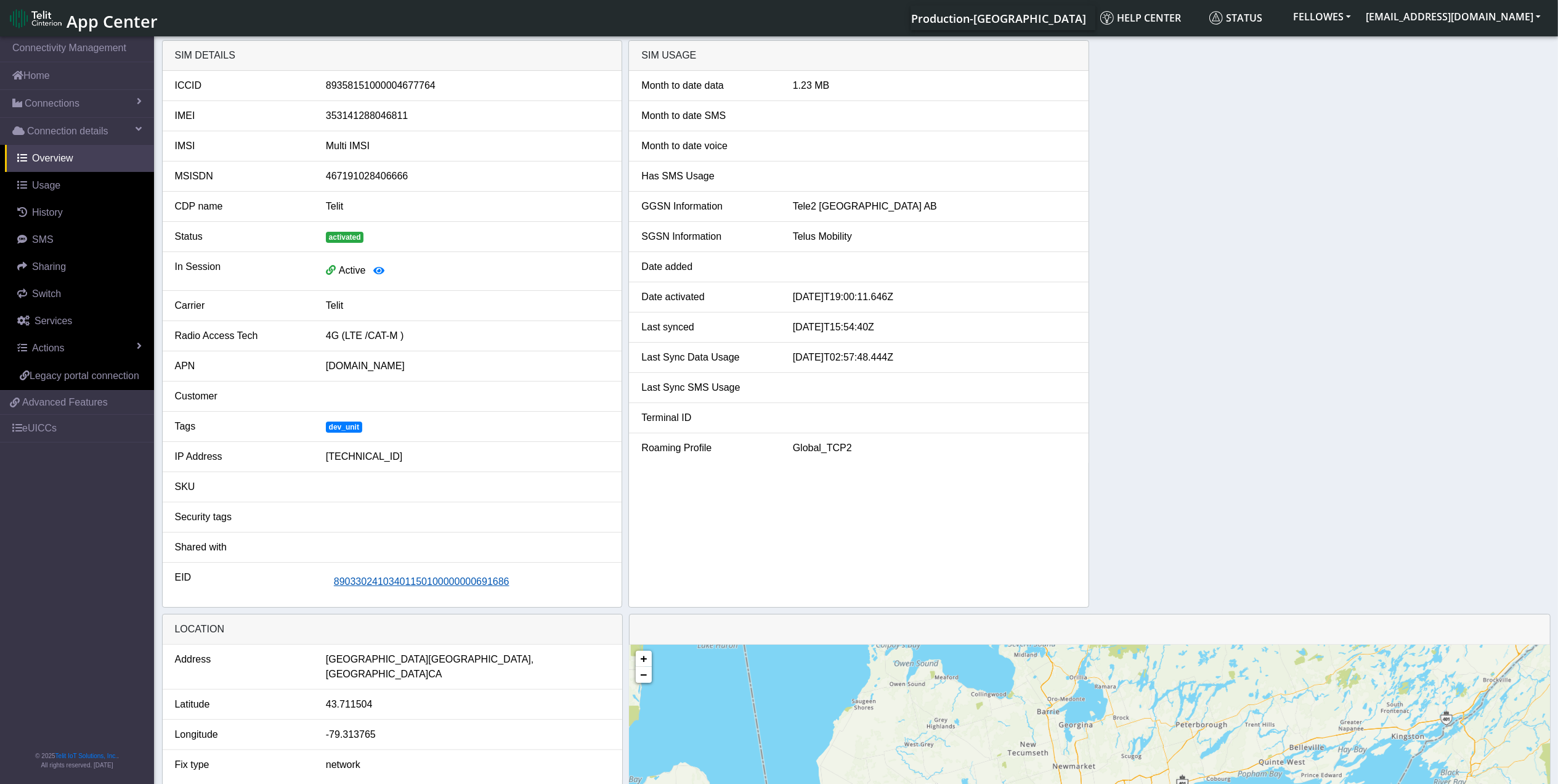
click at [449, 580] on span "89033024103401150100000000691686" at bounding box center [422, 581] width 176 height 11
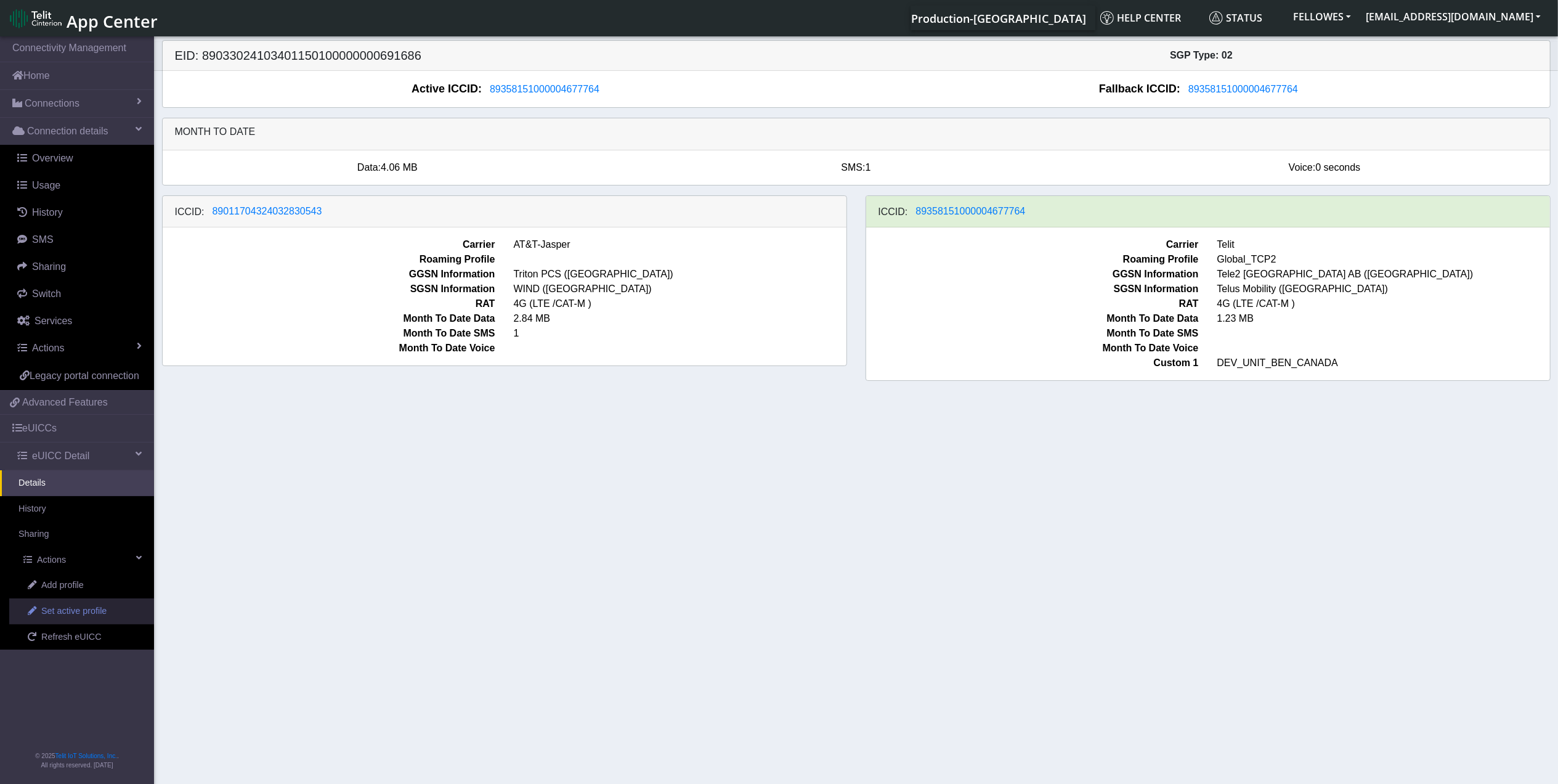
click at [108, 609] on link "Set active profile" at bounding box center [81, 611] width 145 height 26
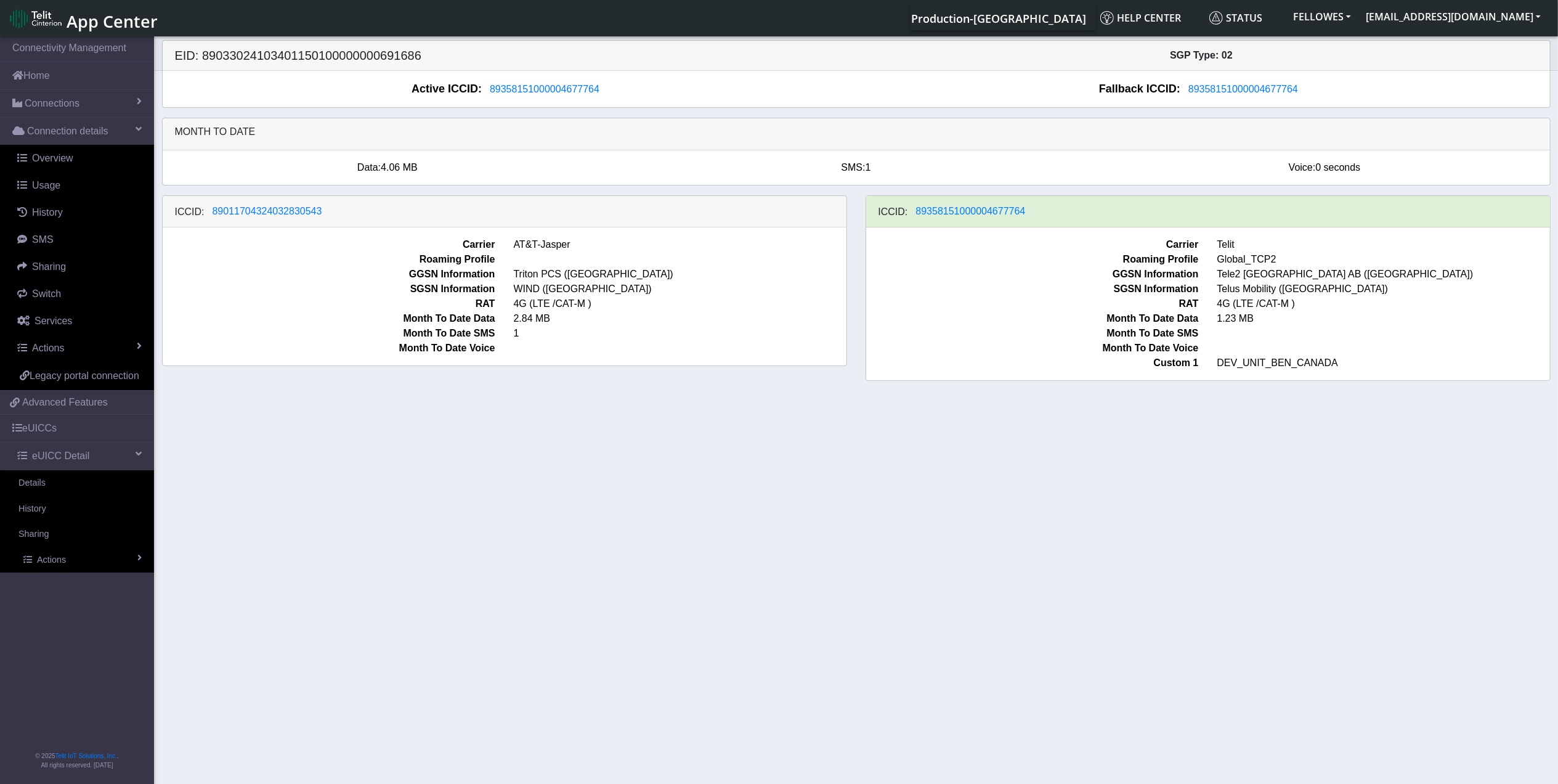
select select
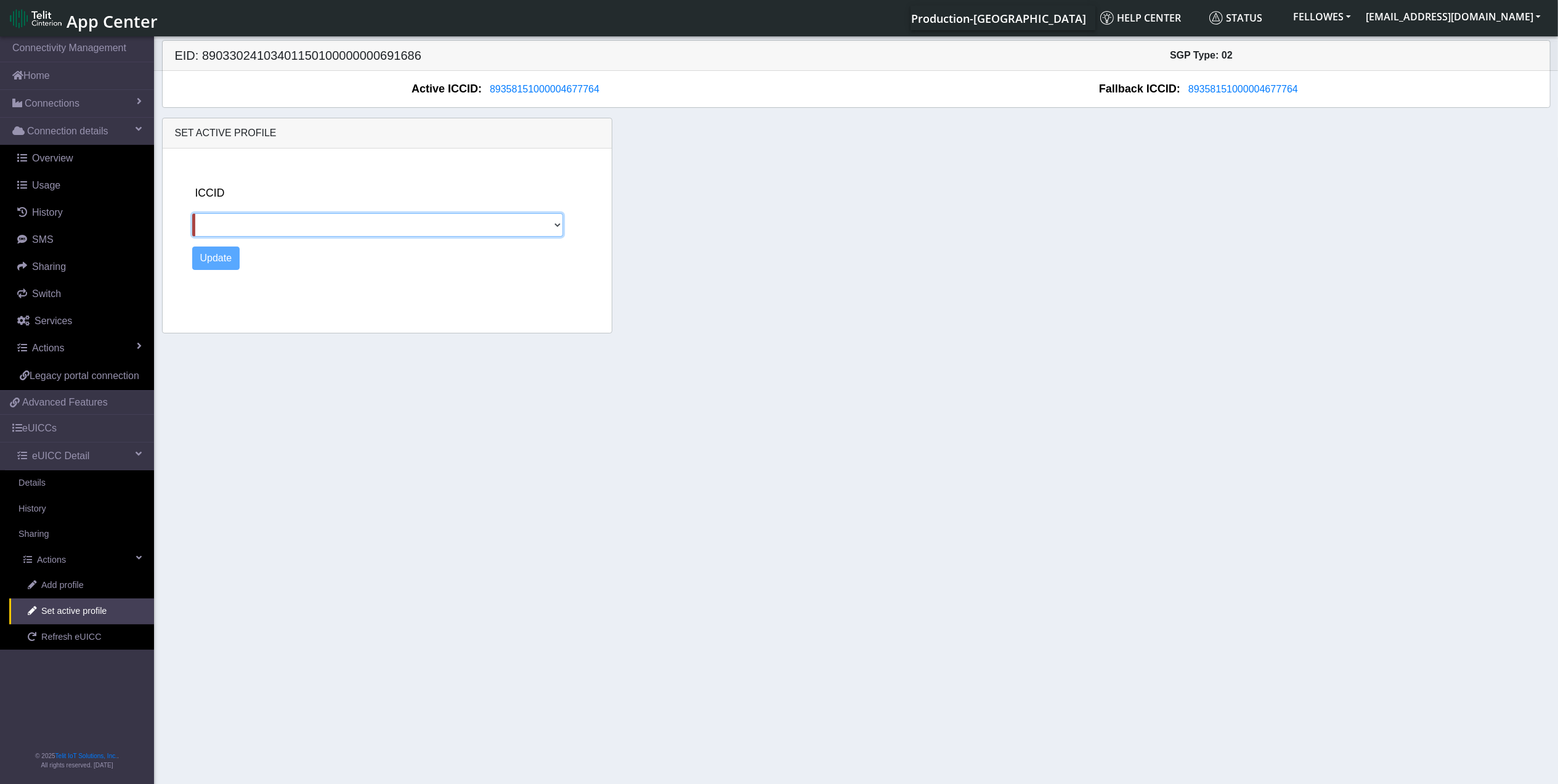
click at [309, 224] on select "89011704324032830543" at bounding box center [378, 224] width 372 height 23
click at [331, 156] on div "ICCID [TECHNICAL_ID] Update" at bounding box center [399, 238] width 423 height 179
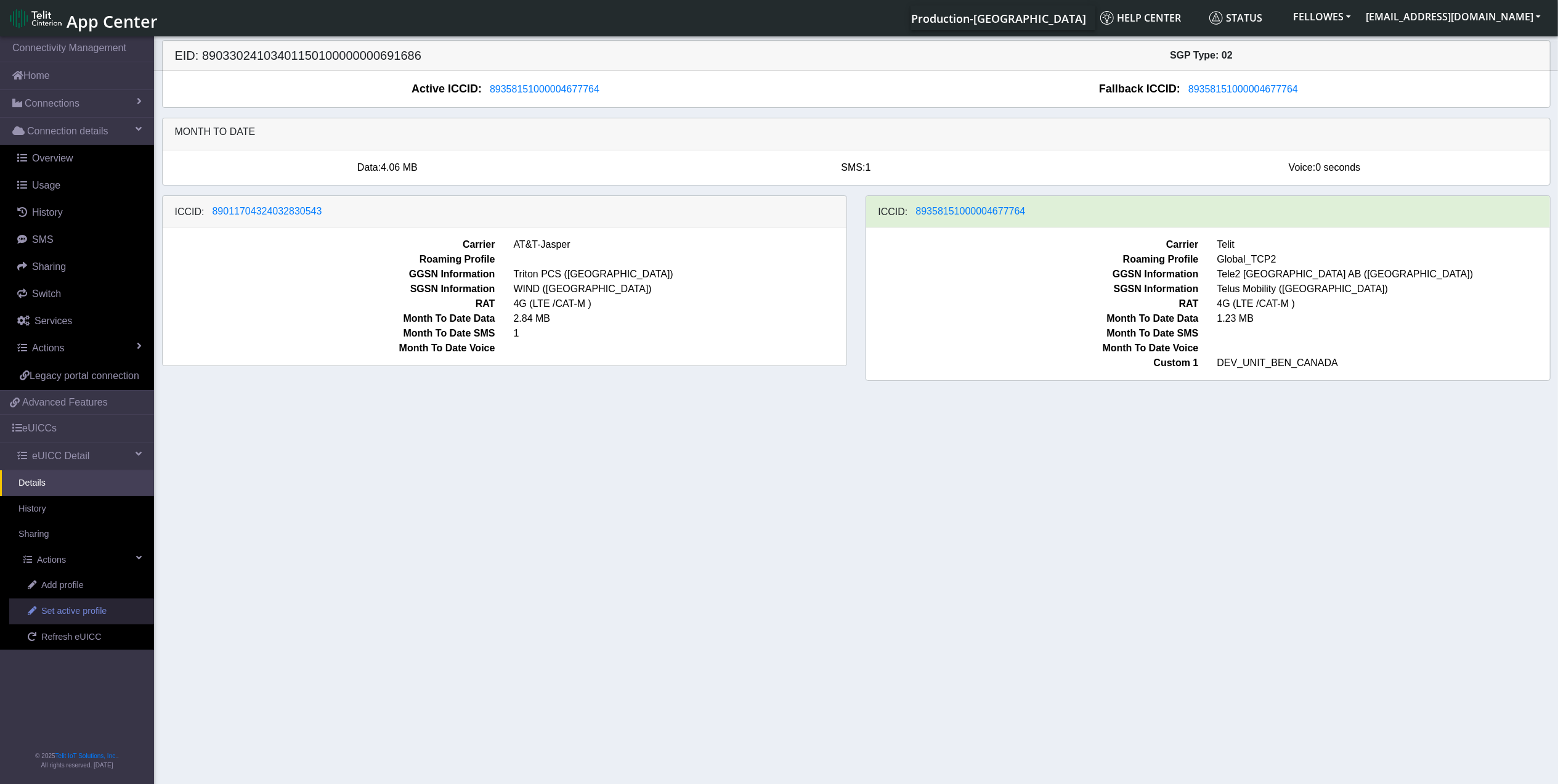
click at [106, 616] on link "Set active profile" at bounding box center [81, 611] width 145 height 26
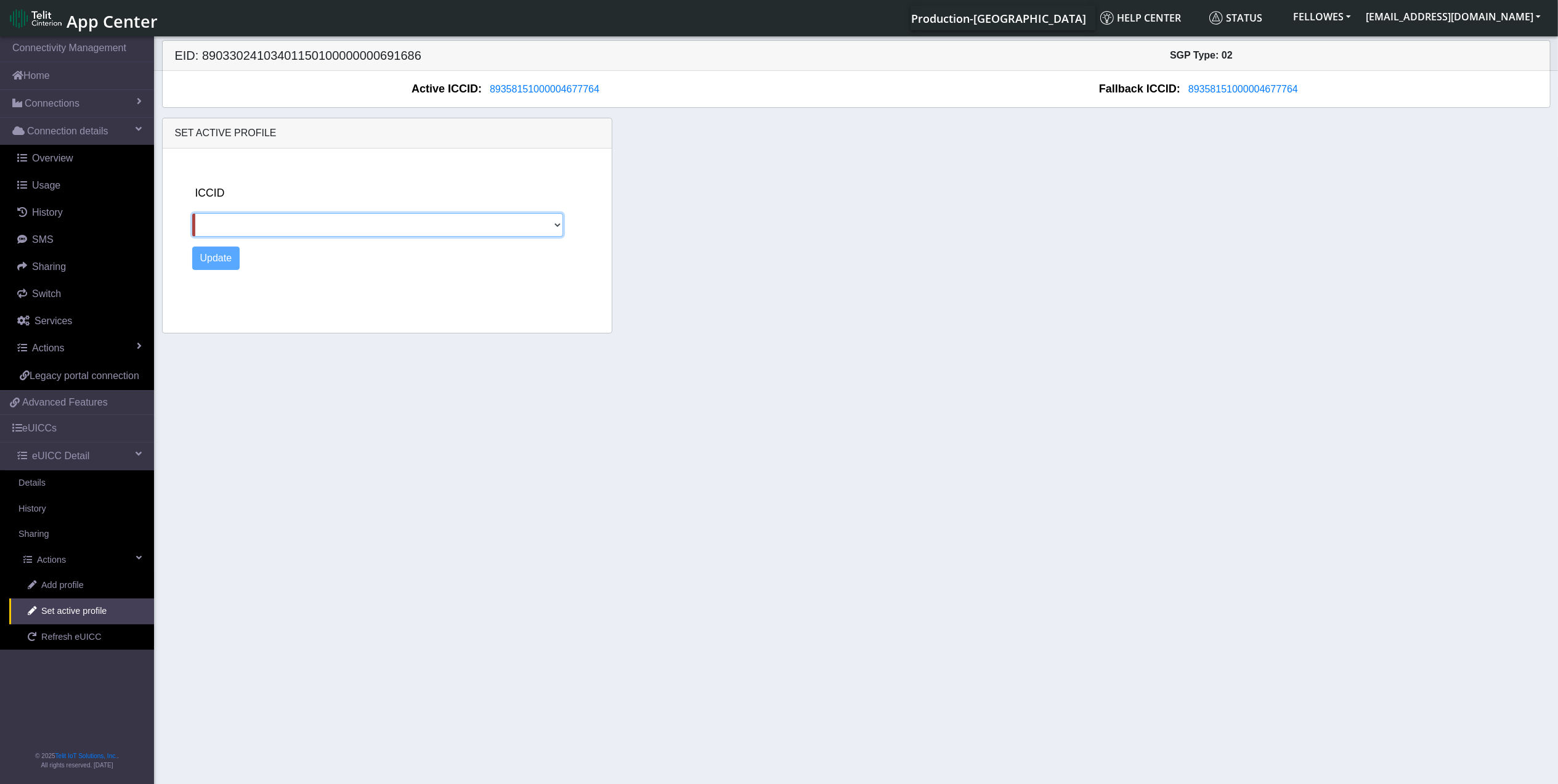
drag, startPoint x: 395, startPoint y: 228, endPoint x: 358, endPoint y: 239, distance: 38.6
click at [395, 228] on select "89011704324032830543" at bounding box center [378, 224] width 372 height 23
select select "89011704324032830543"
click at [192, 214] on select "89011704324032830543" at bounding box center [378, 224] width 372 height 23
click at [218, 257] on button "Update" at bounding box center [215, 258] width 48 height 23
